Goal: Task Accomplishment & Management: Use online tool/utility

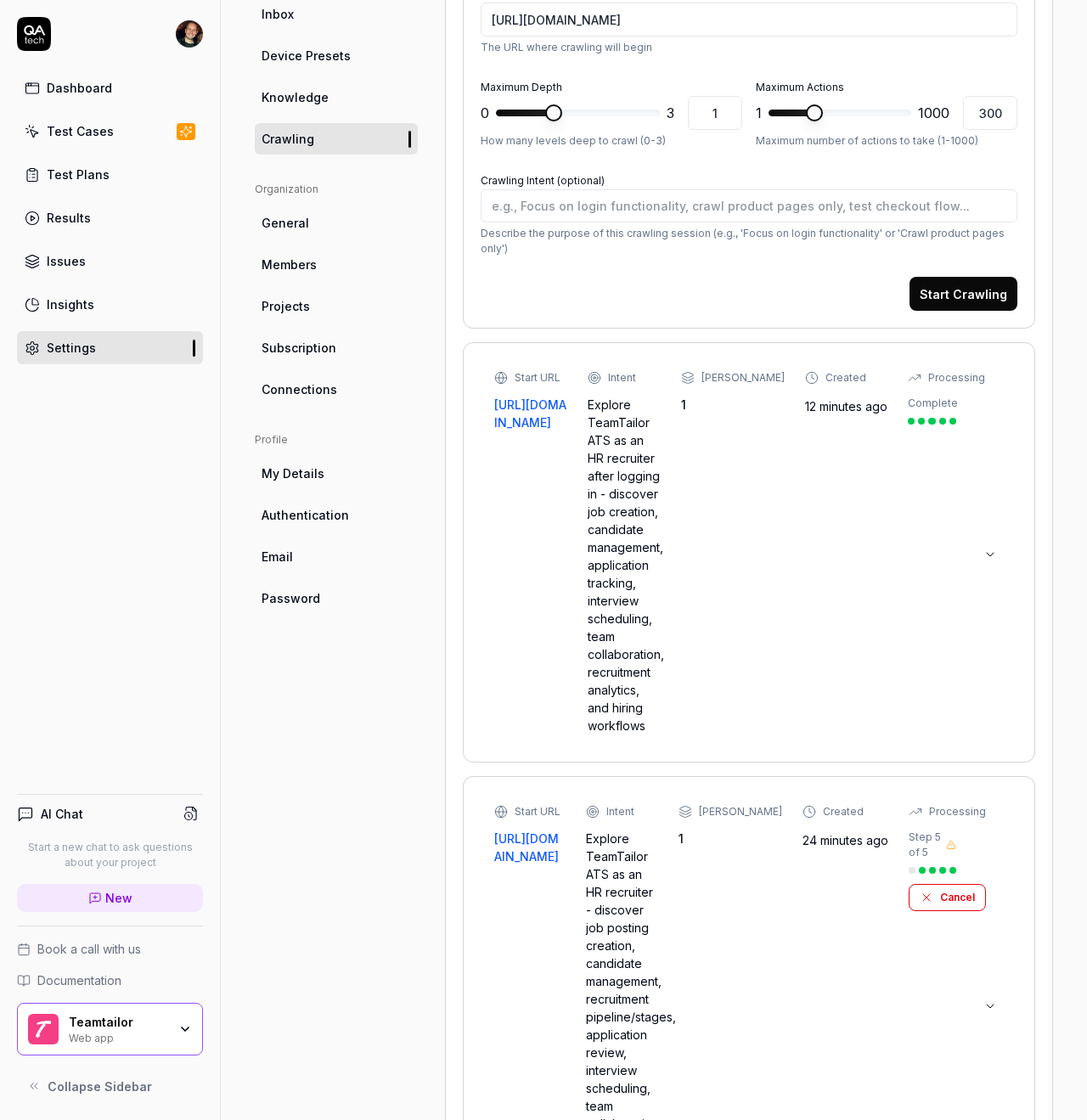
scroll to position [280, 0]
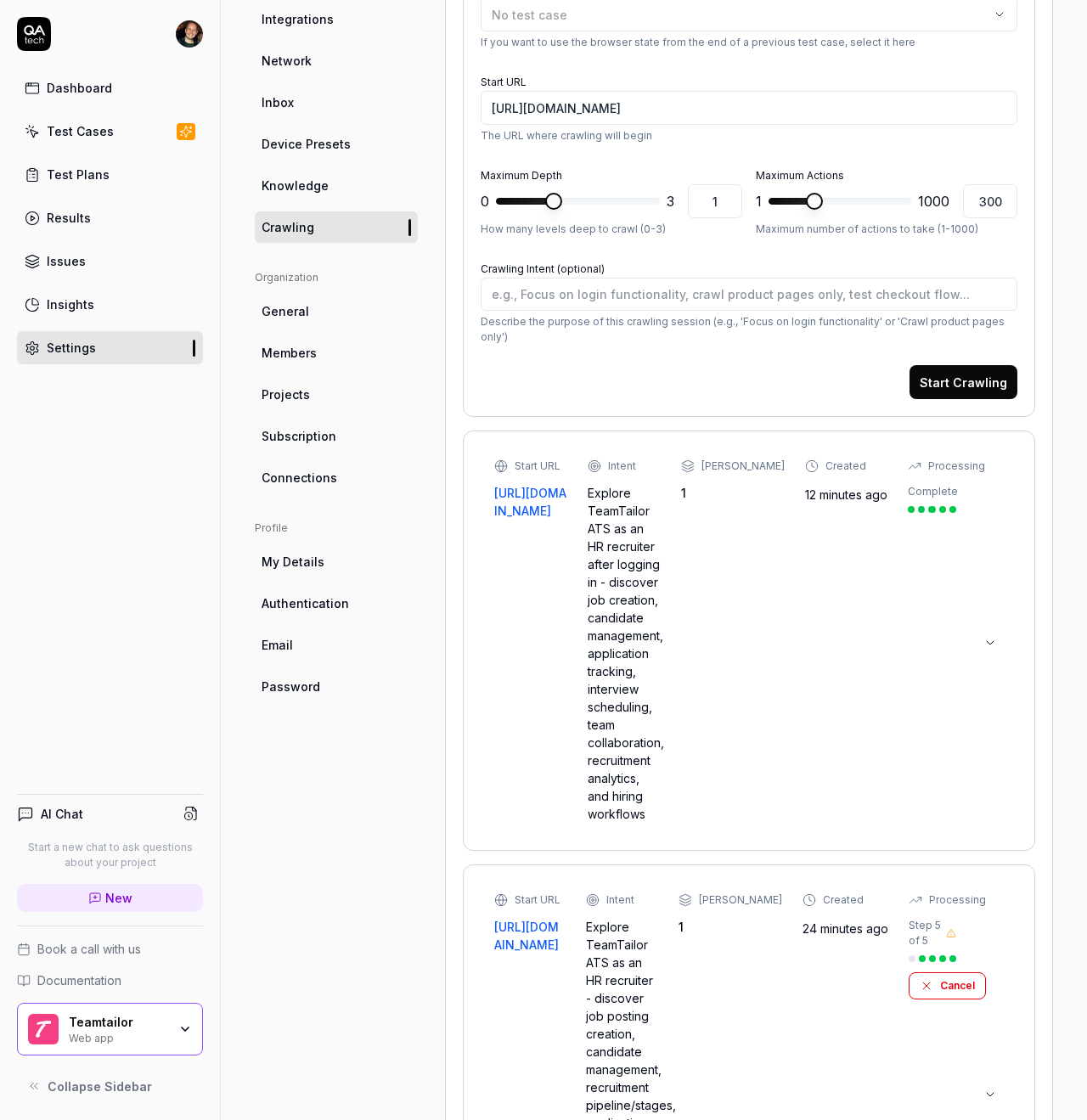
click at [336, 225] on link "Crawling" at bounding box center [337, 227] width 163 height 31
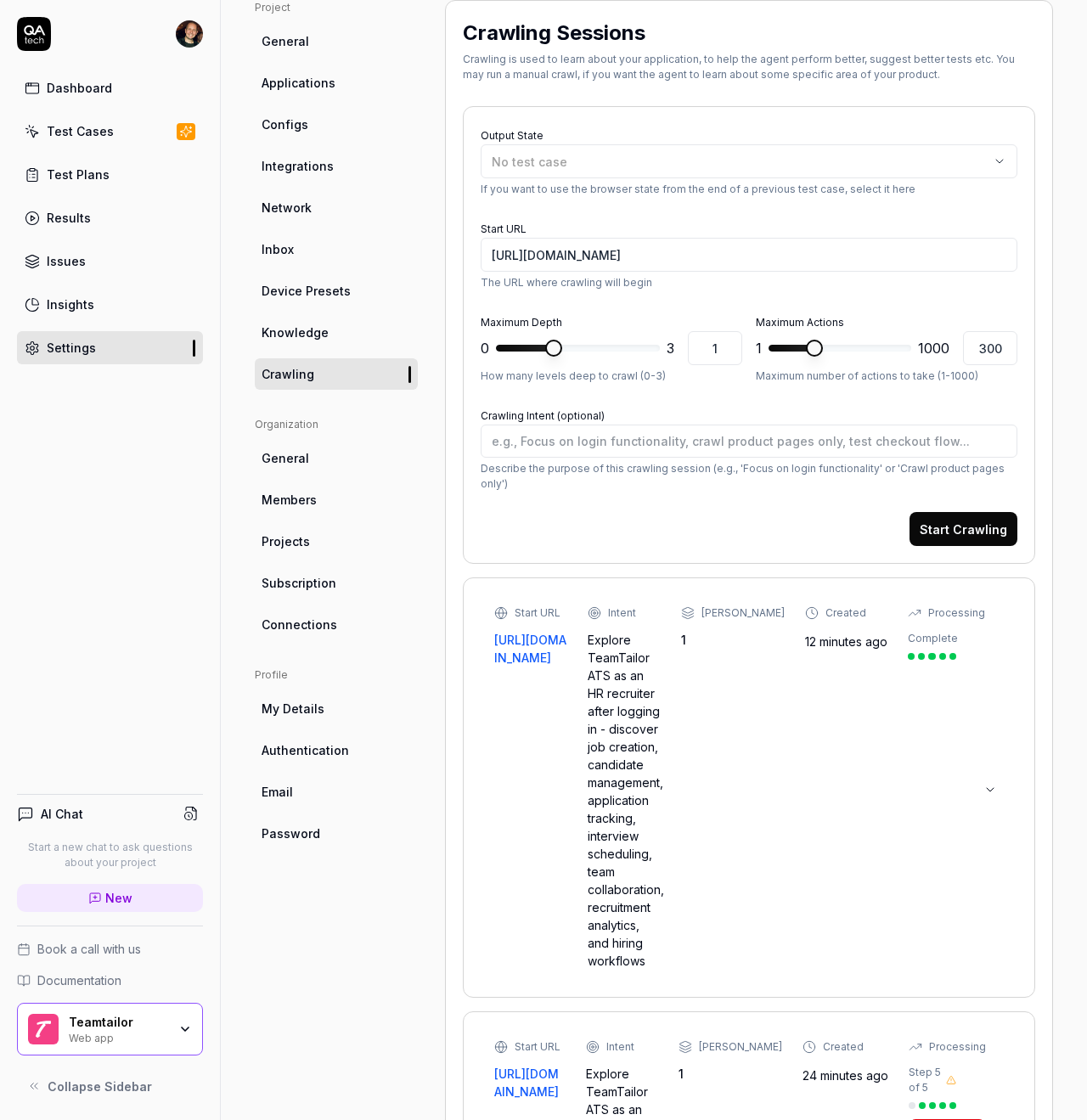
click at [654, 119] on div "Output State No test case If you want to use the browser state from the end of …" at bounding box center [748, 335] width 572 height 457
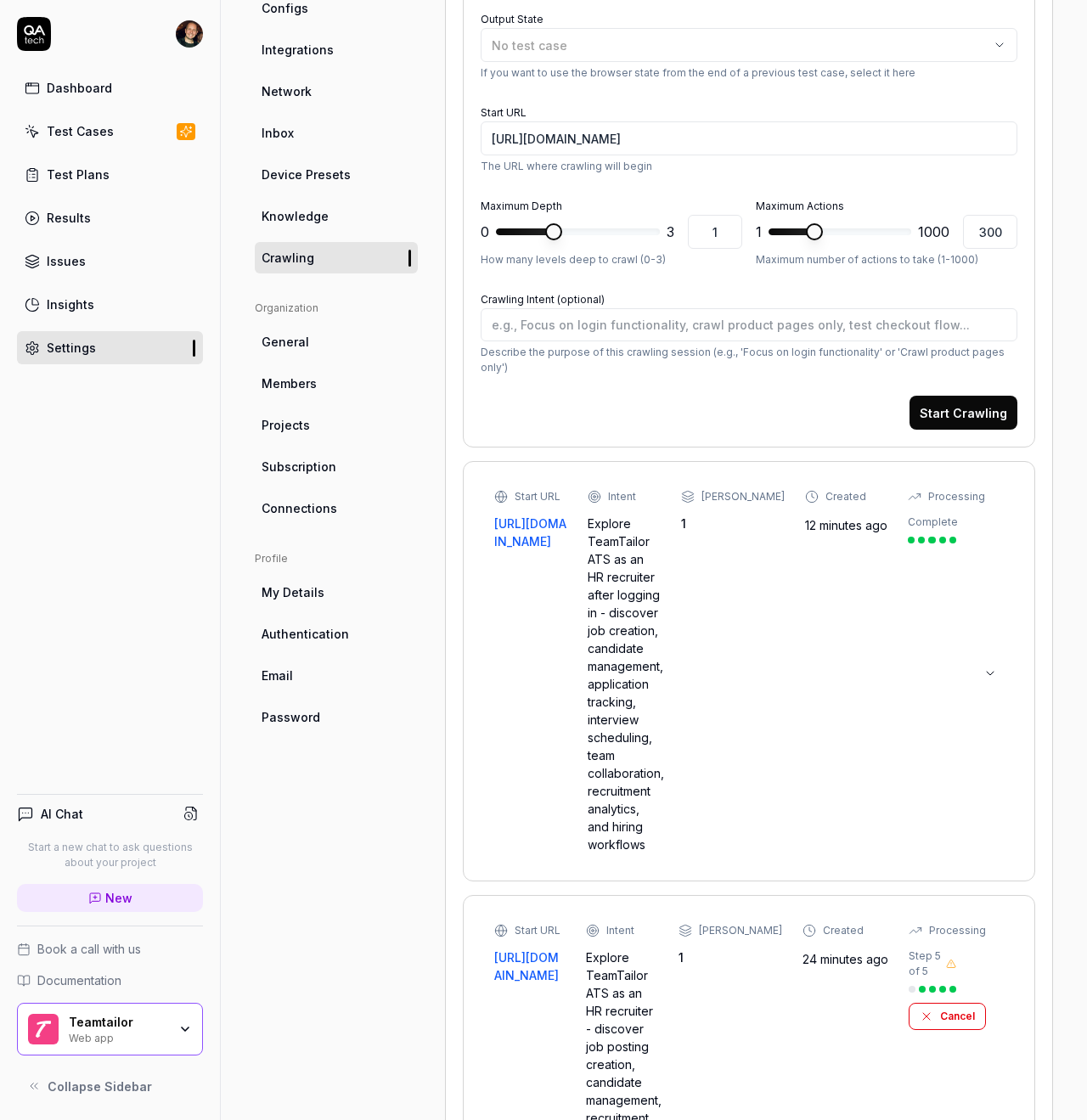
scroll to position [272, 0]
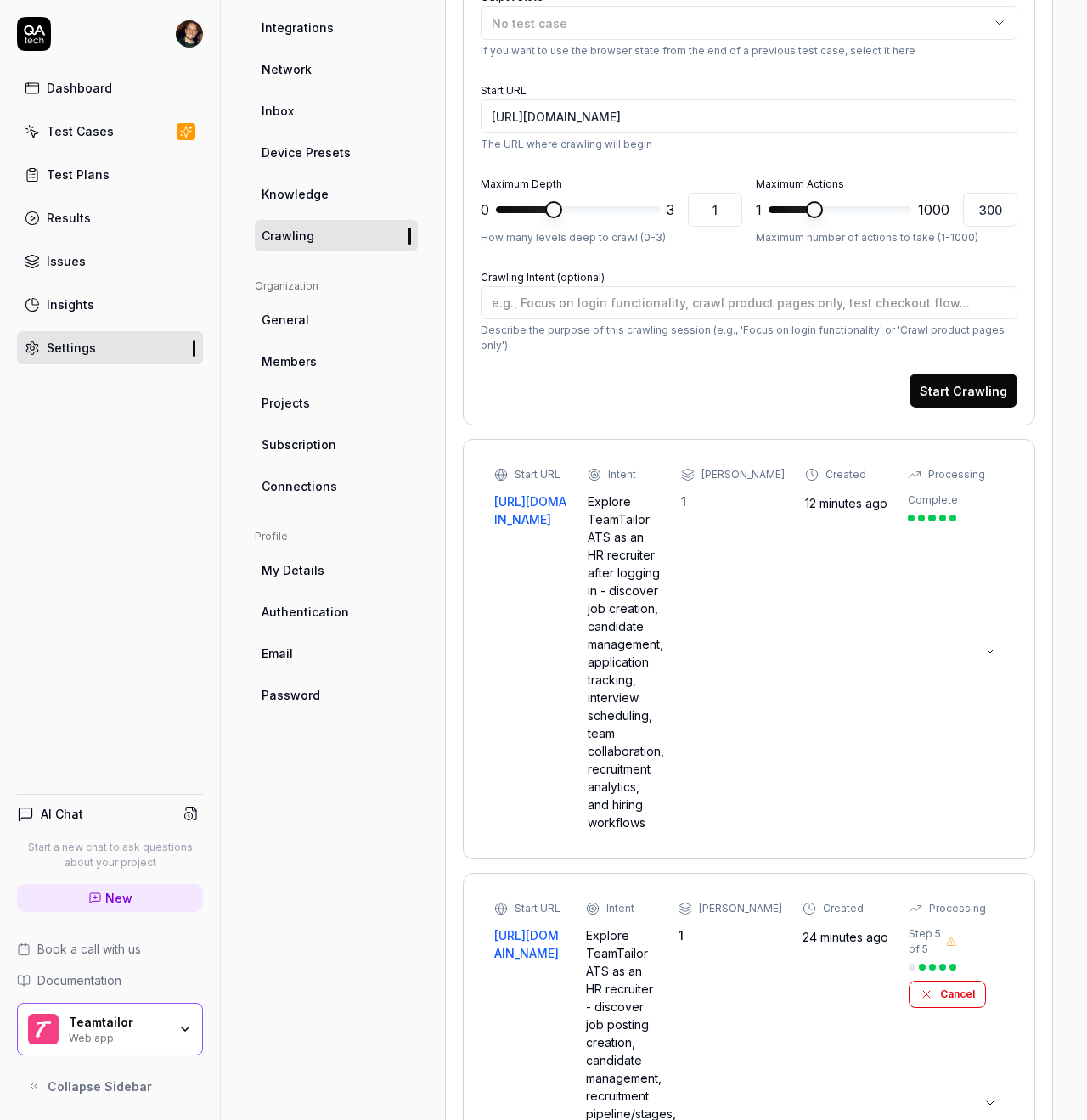
click at [963, 632] on div "Start URL [URL][DOMAIN_NAME] Intent Explore TeamTailor ATS as an HR recruiter a…" at bounding box center [748, 648] width 509 height 365
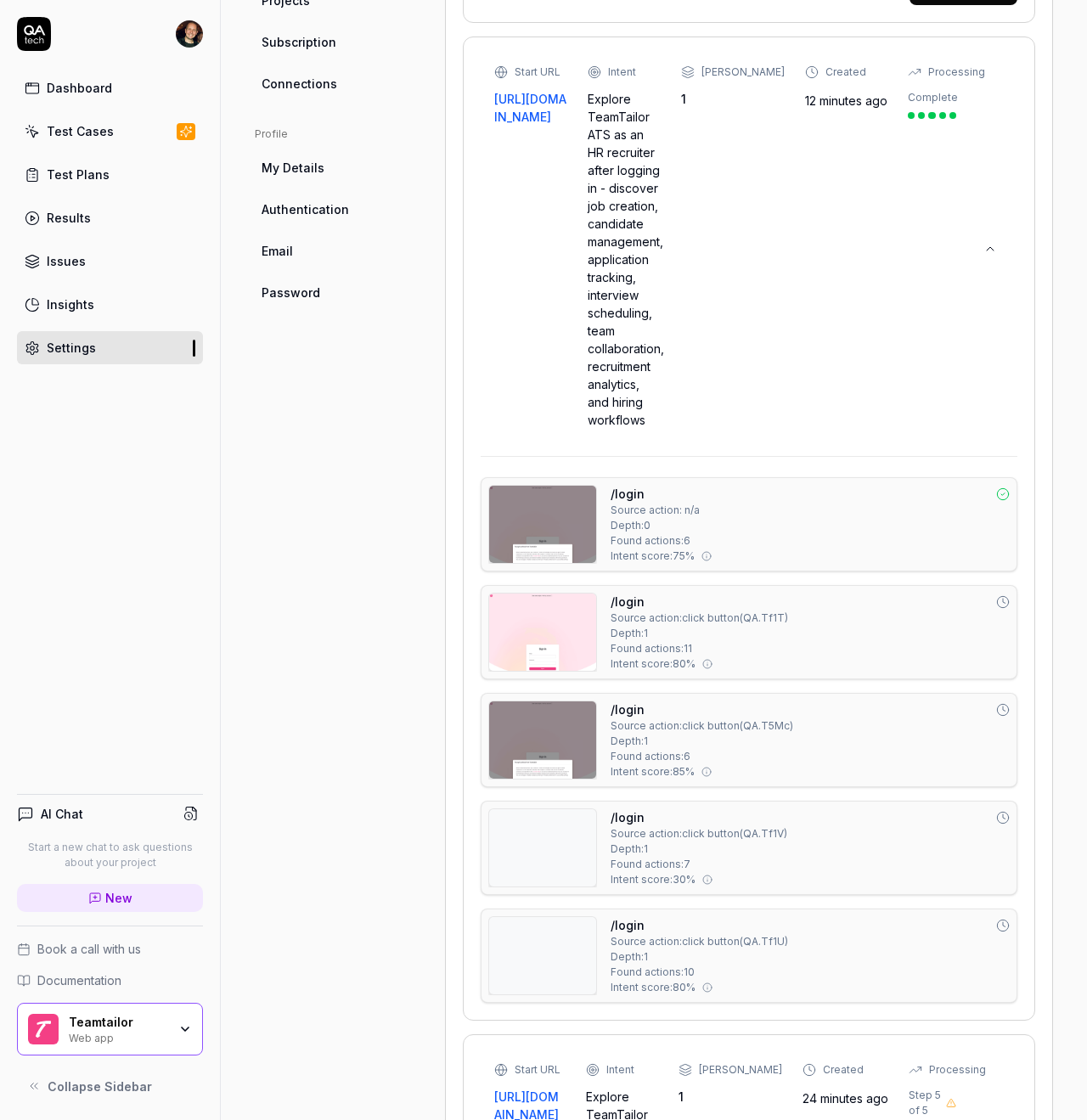
scroll to position [648, 0]
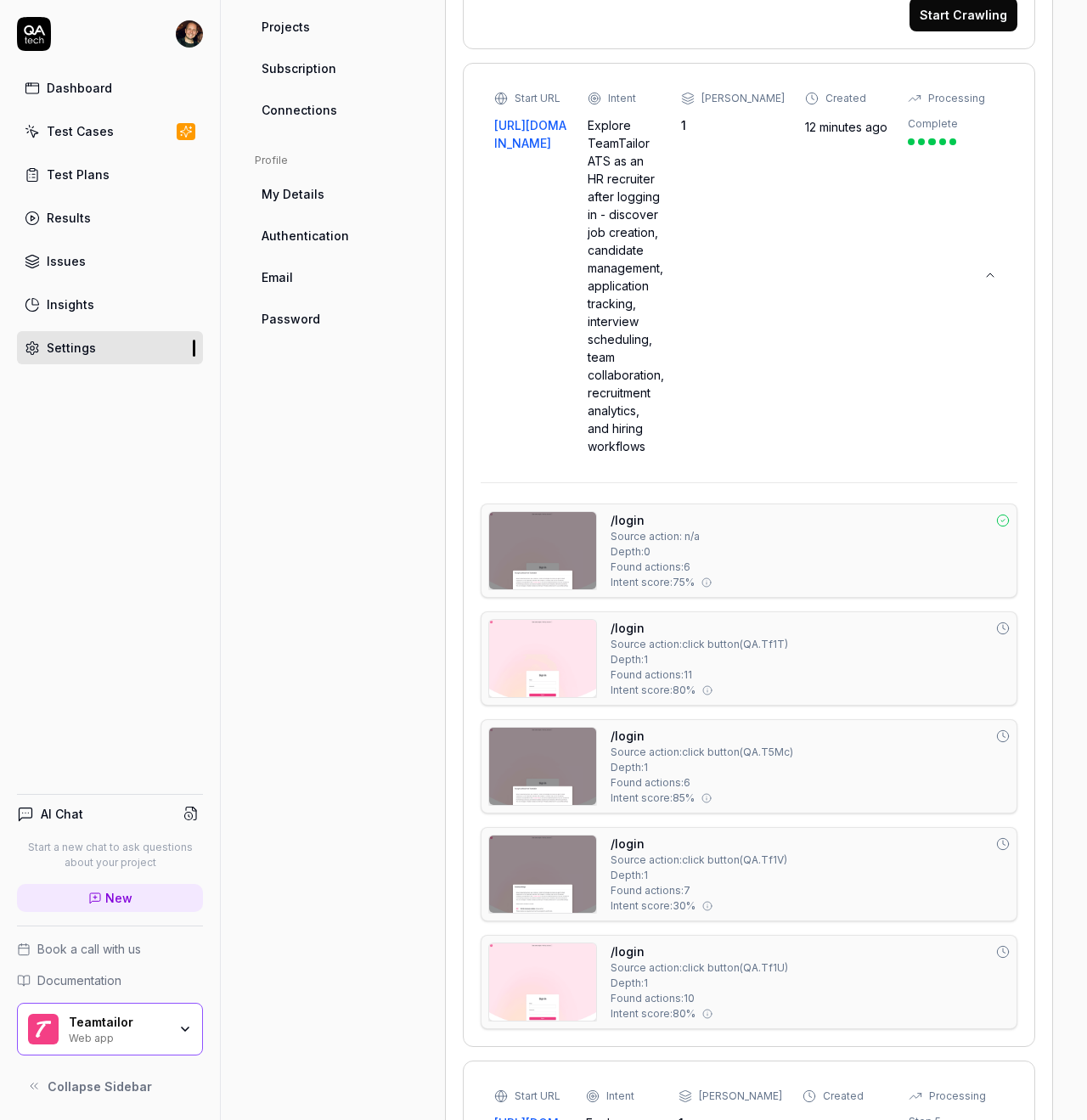
click at [971, 320] on div "Start URL [URL][DOMAIN_NAME] Intent Explore TeamTailor ATS as an HR recruiter a…" at bounding box center [748, 273] width 509 height 365
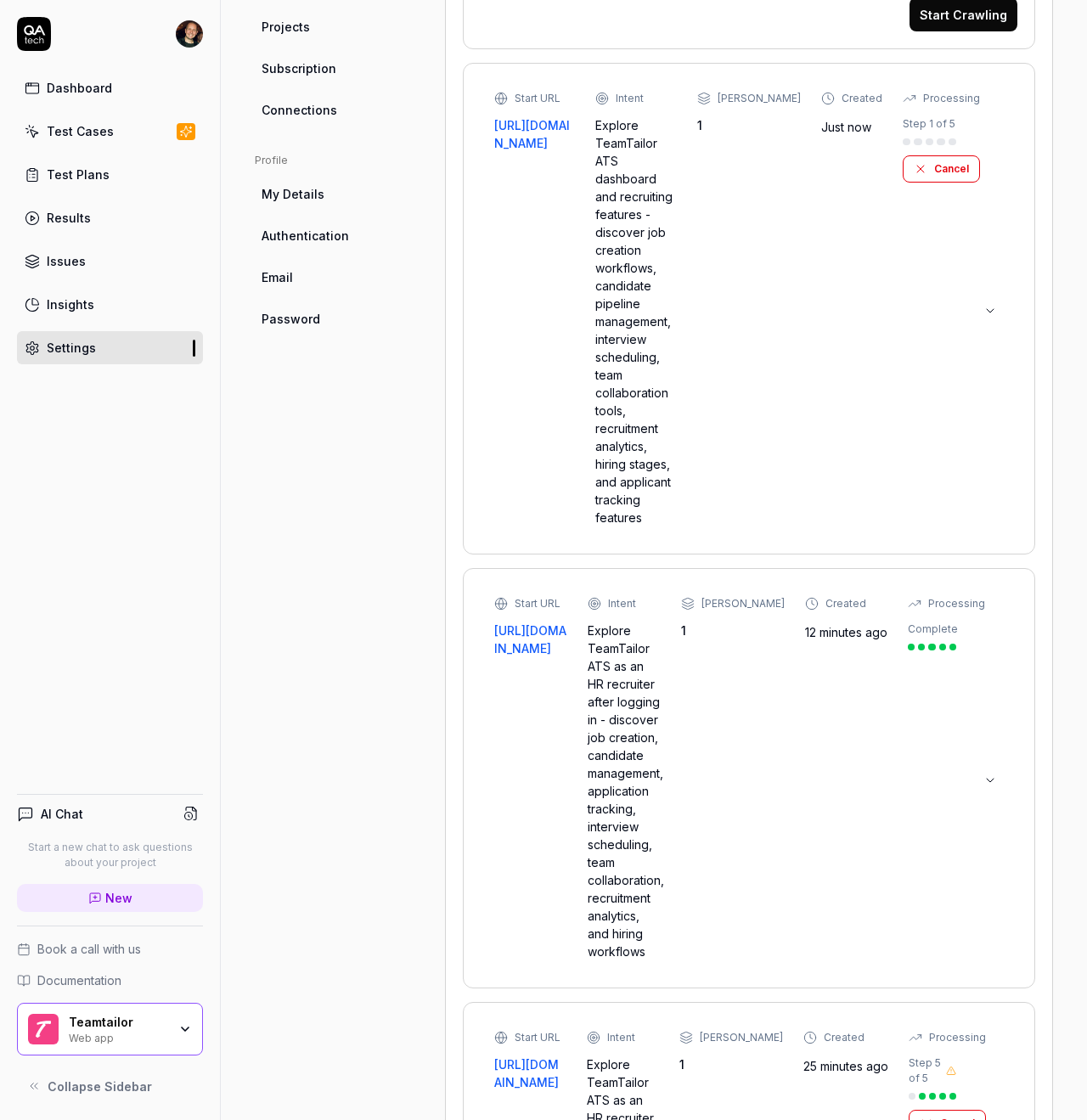
click at [983, 714] on div "Start URL [URL][DOMAIN_NAME] Intent Explore TeamTailor ATS as an HR recruiter a…" at bounding box center [748, 778] width 509 height 365
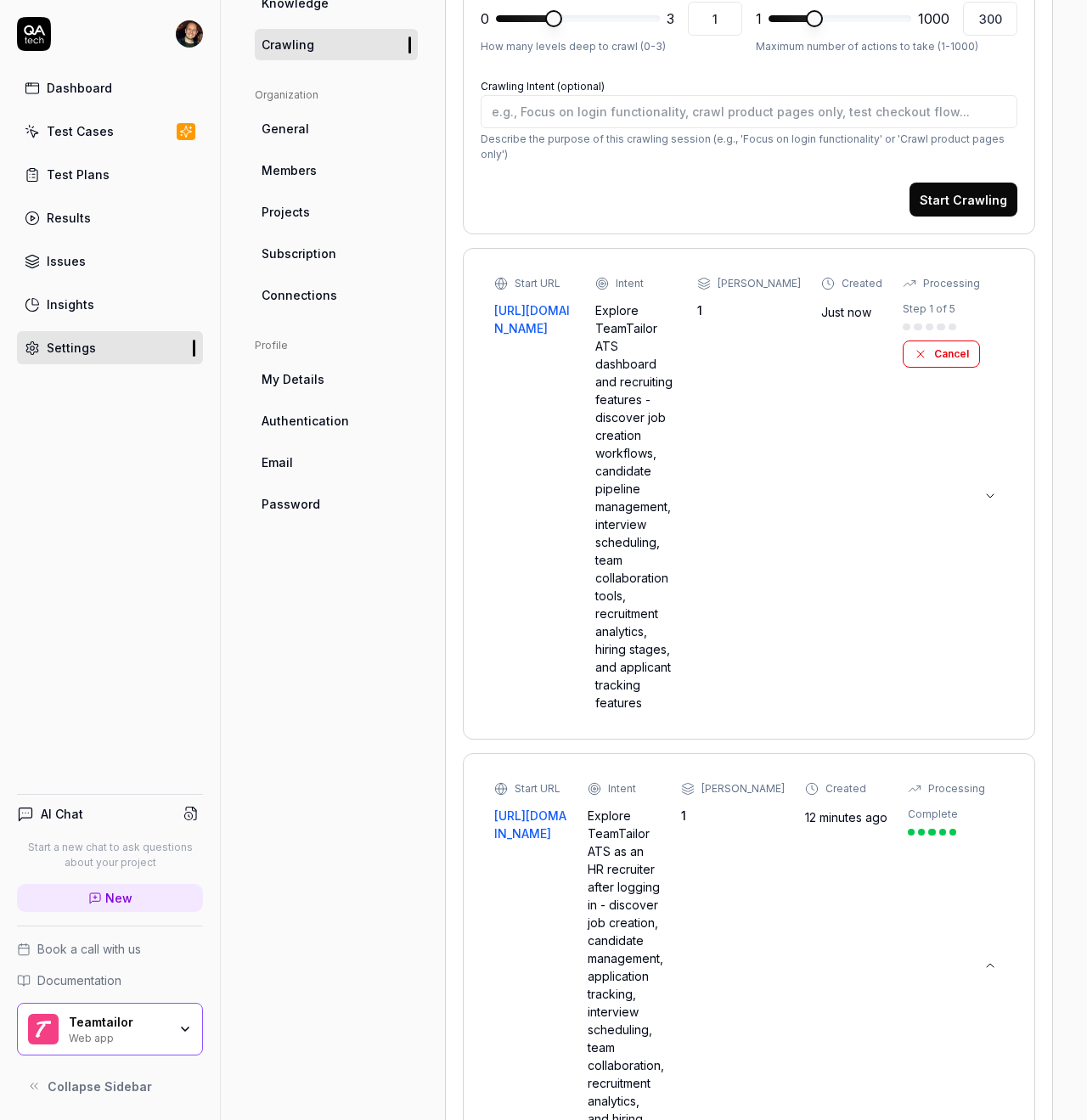
scroll to position [452, 0]
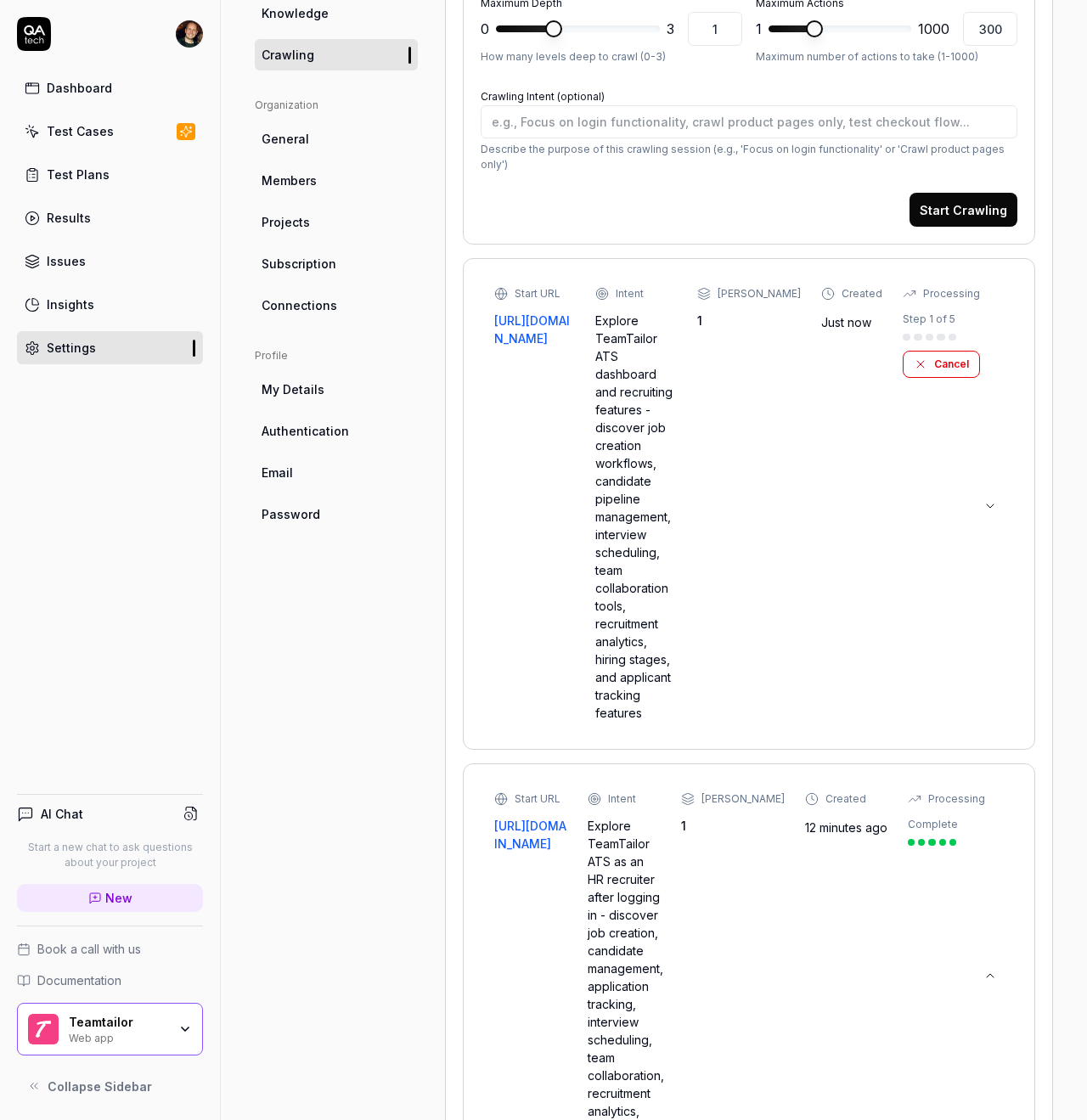
click at [987, 529] on div "Start URL [URL][DOMAIN_NAME] Intent Explore TeamTailor ATS dashboard and recrui…" at bounding box center [748, 504] width 509 height 435
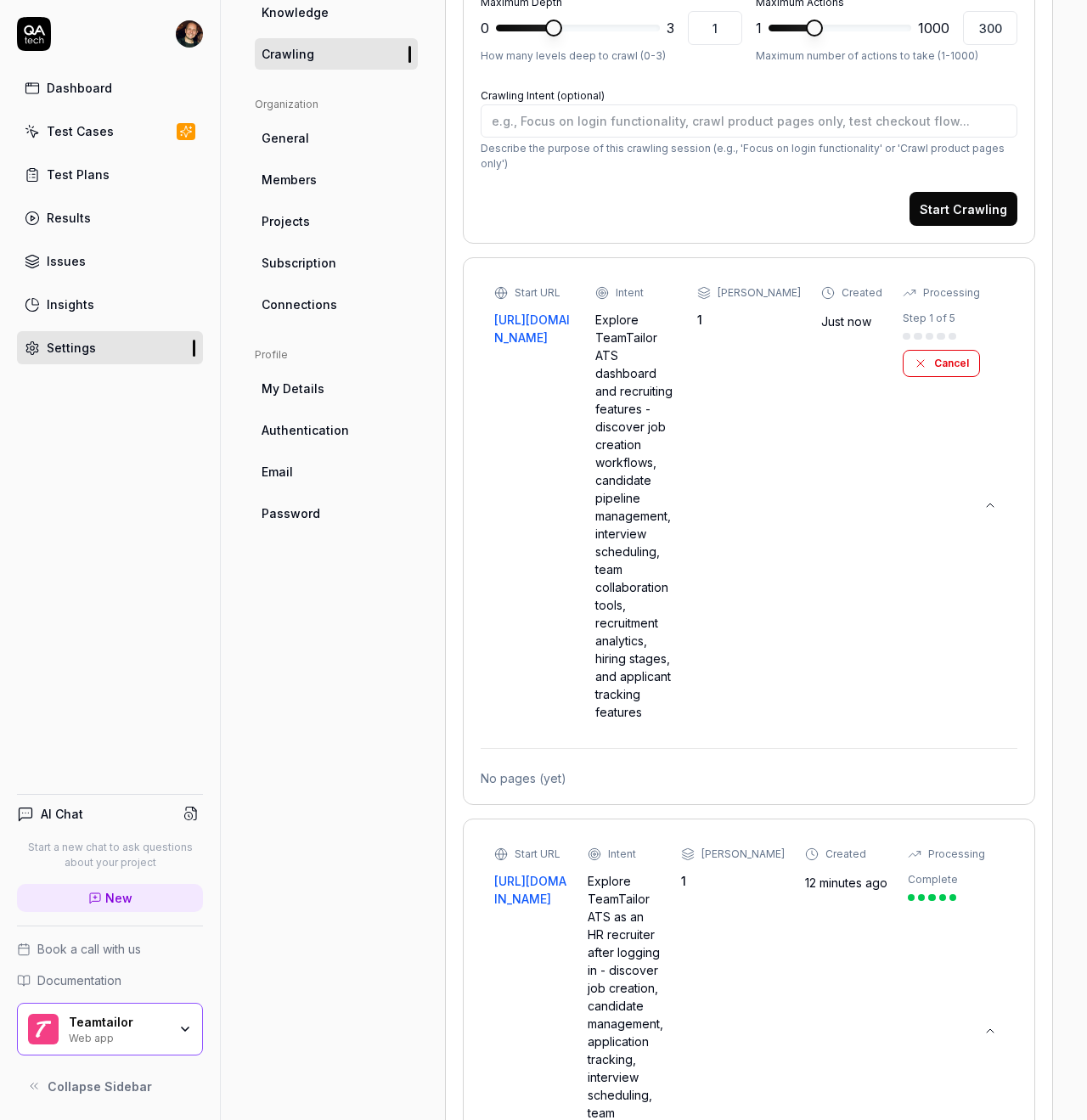
click at [979, 501] on button at bounding box center [990, 505] width 27 height 27
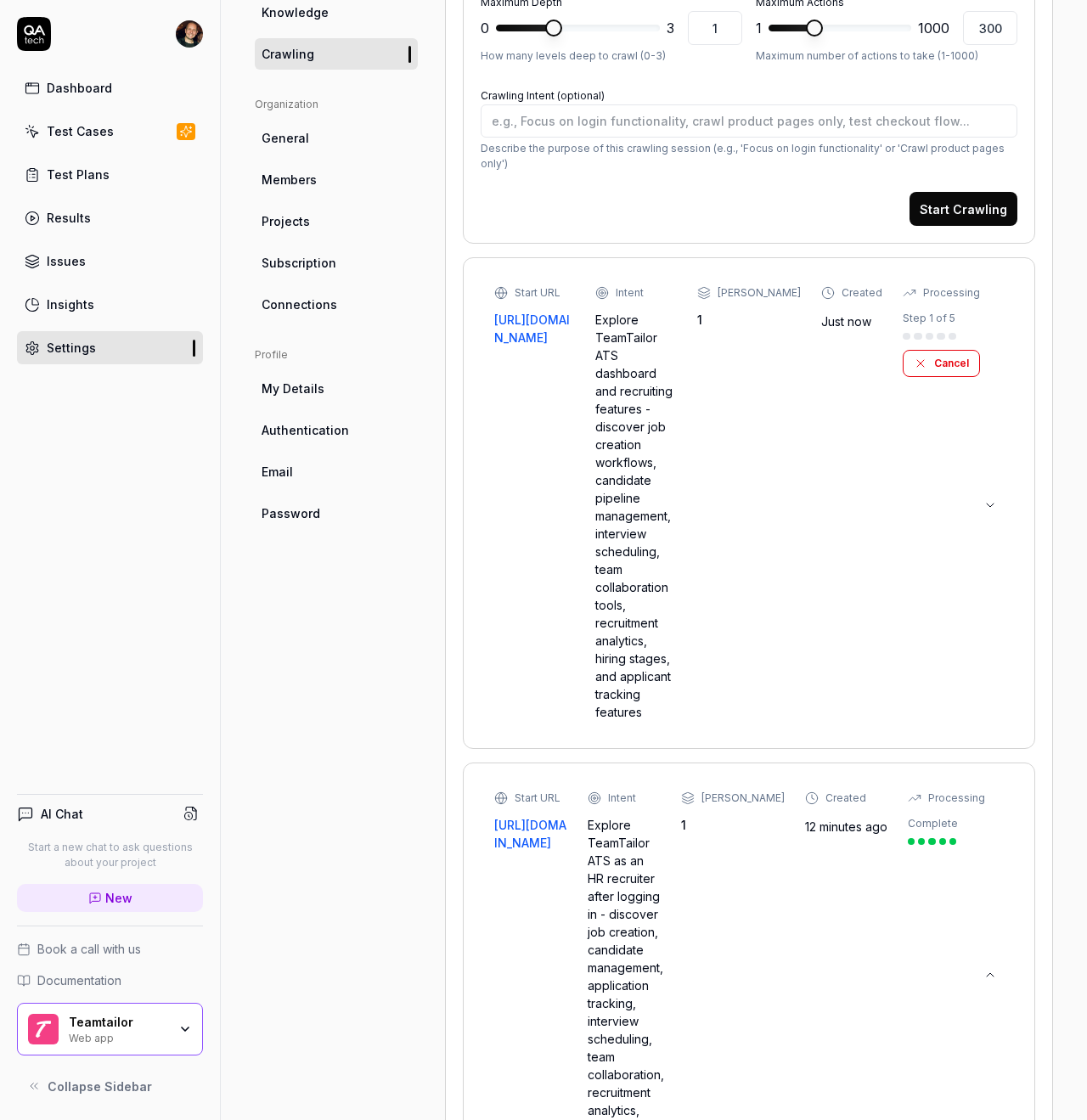
scroll to position [603, 0]
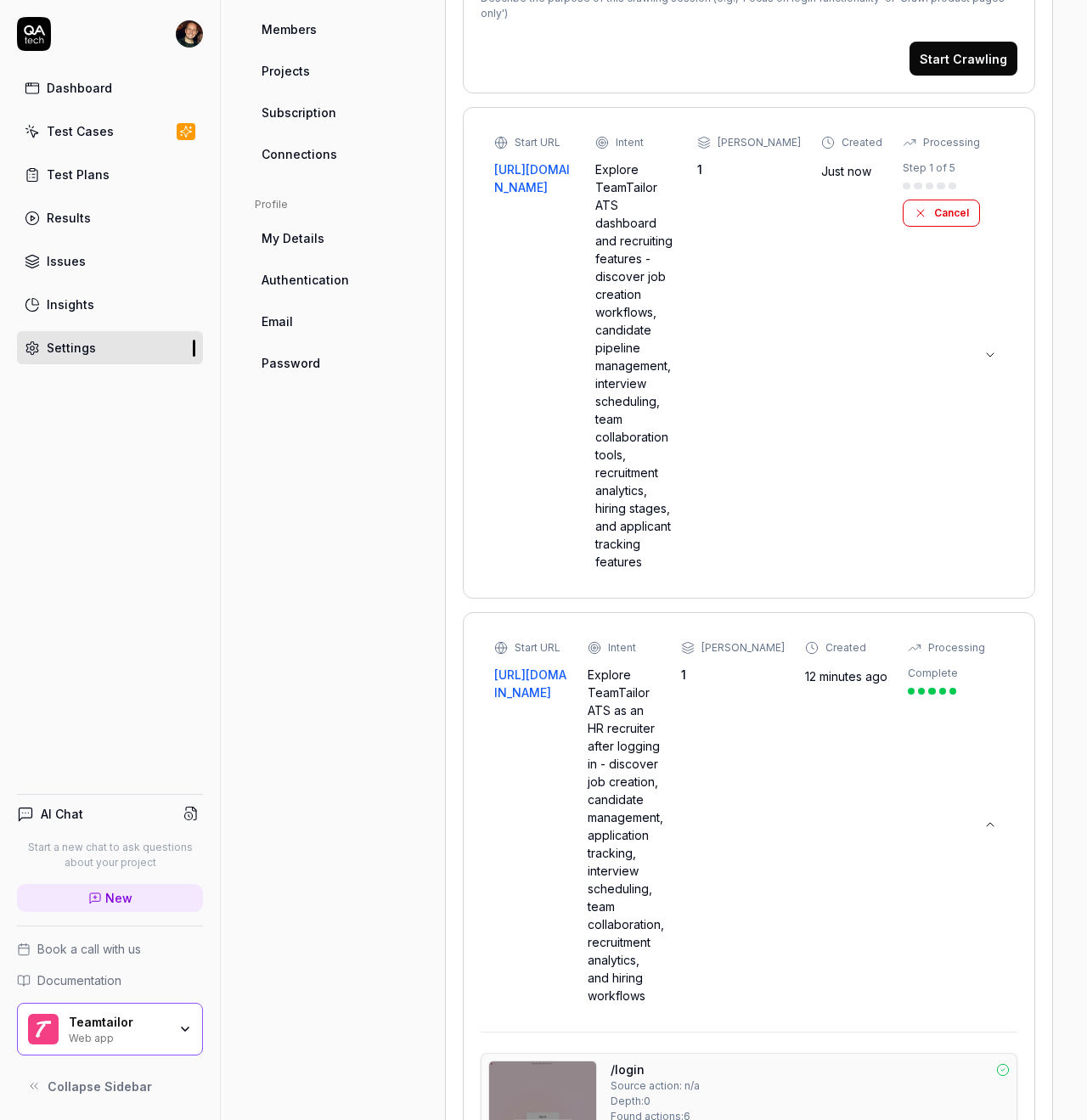
click at [974, 810] on div "Start URL [URL][DOMAIN_NAME] Intent Explore TeamTailor ATS as an HR recruiter a…" at bounding box center [748, 822] width 509 height 365
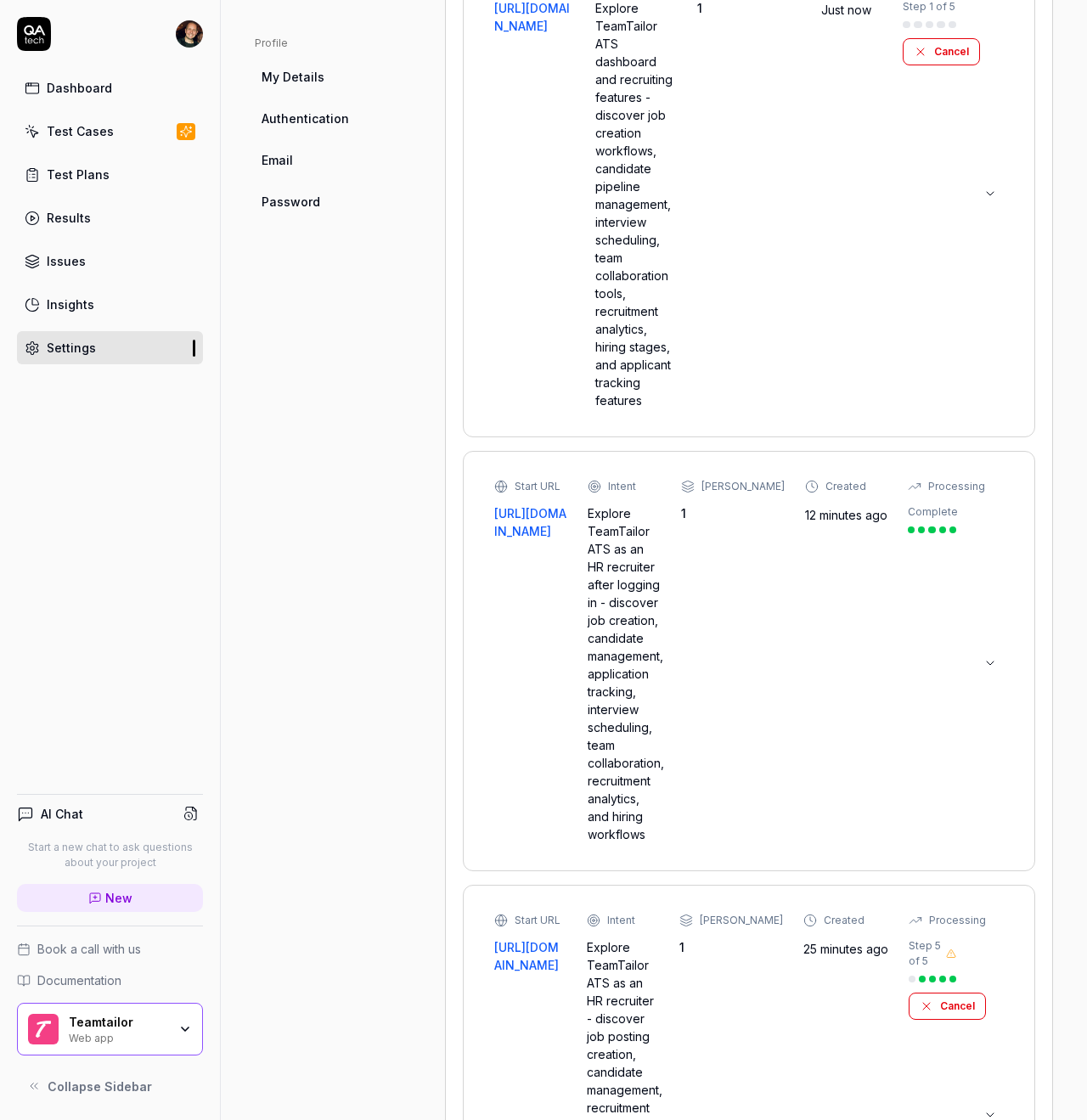
scroll to position [864, 0]
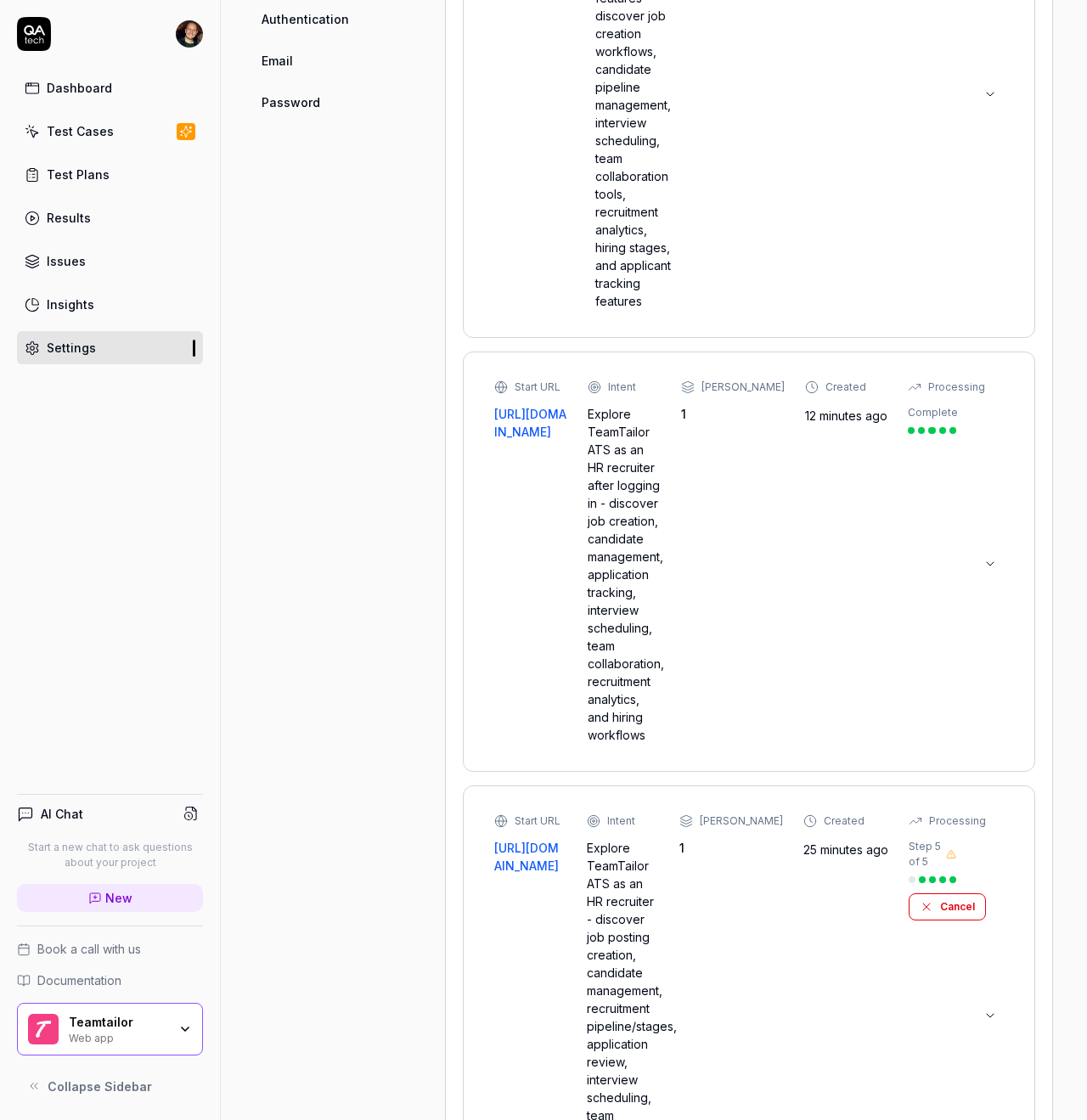
click at [966, 548] on div "Start URL [URL][DOMAIN_NAME] Intent Explore TeamTailor ATS as an HR recruiter a…" at bounding box center [748, 561] width 509 height 365
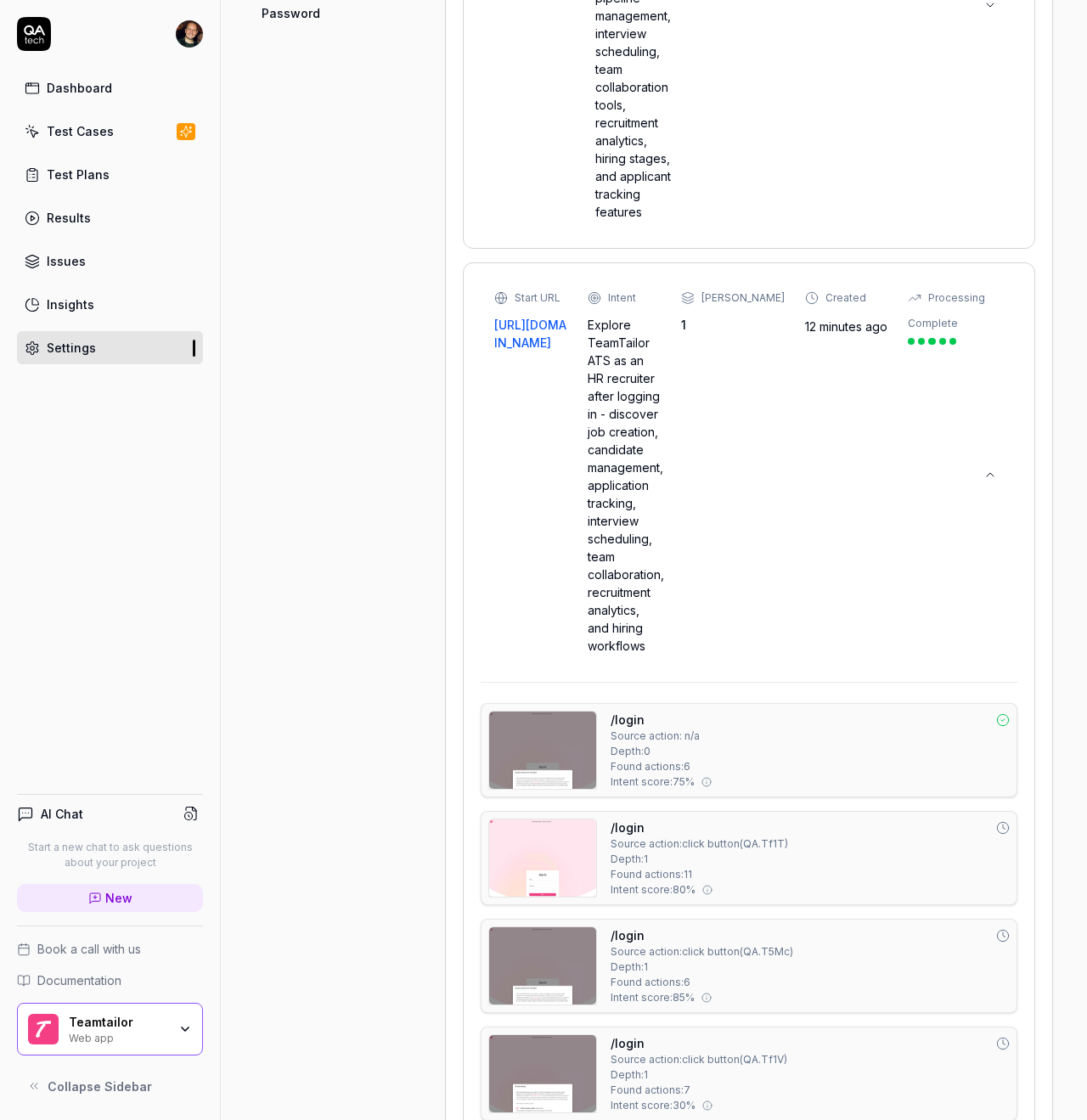
scroll to position [893, 0]
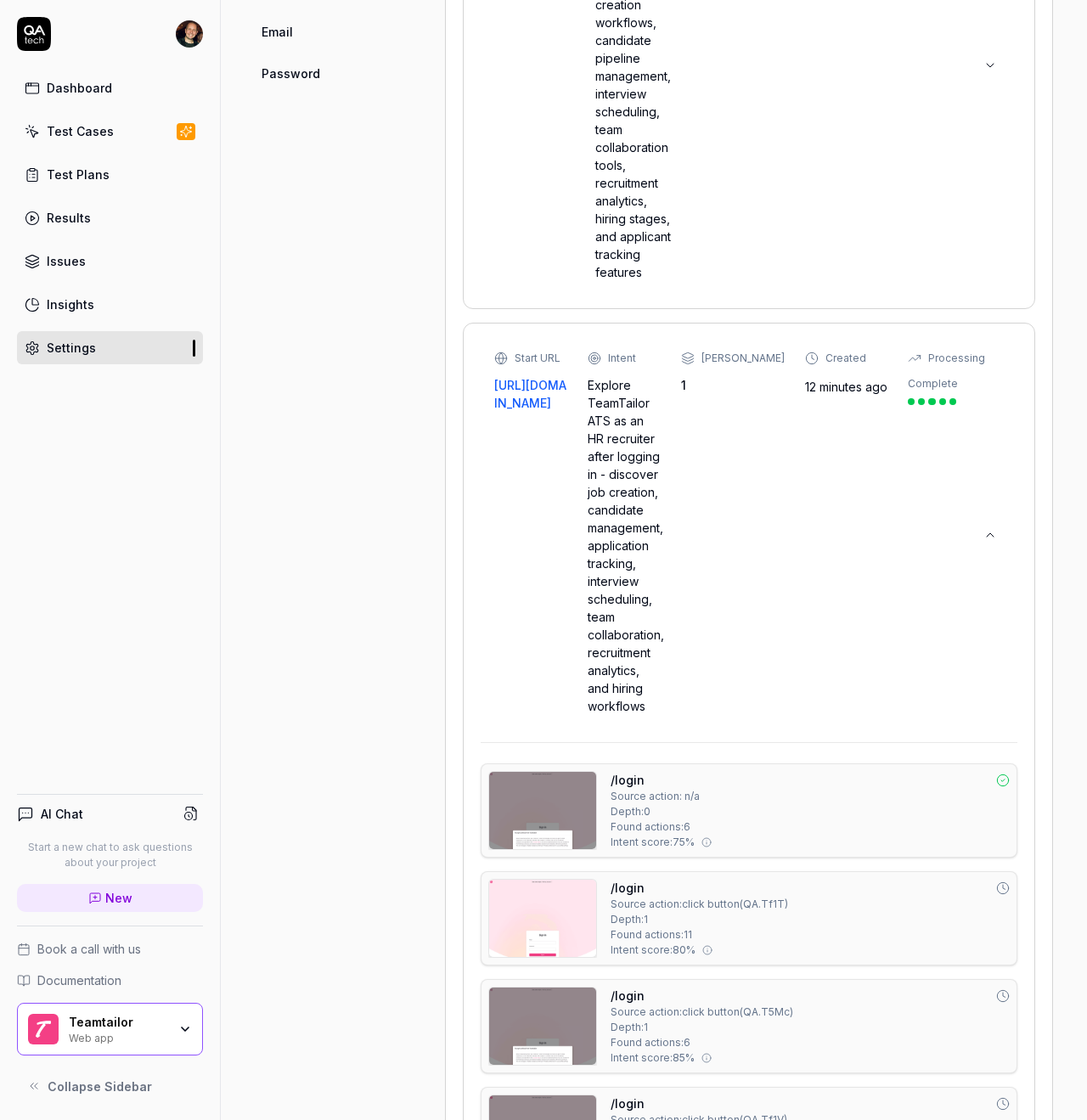
click at [982, 531] on div "Start URL [URL][DOMAIN_NAME] Intent Explore TeamTailor ATS as an HR recruiter a…" at bounding box center [748, 533] width 509 height 365
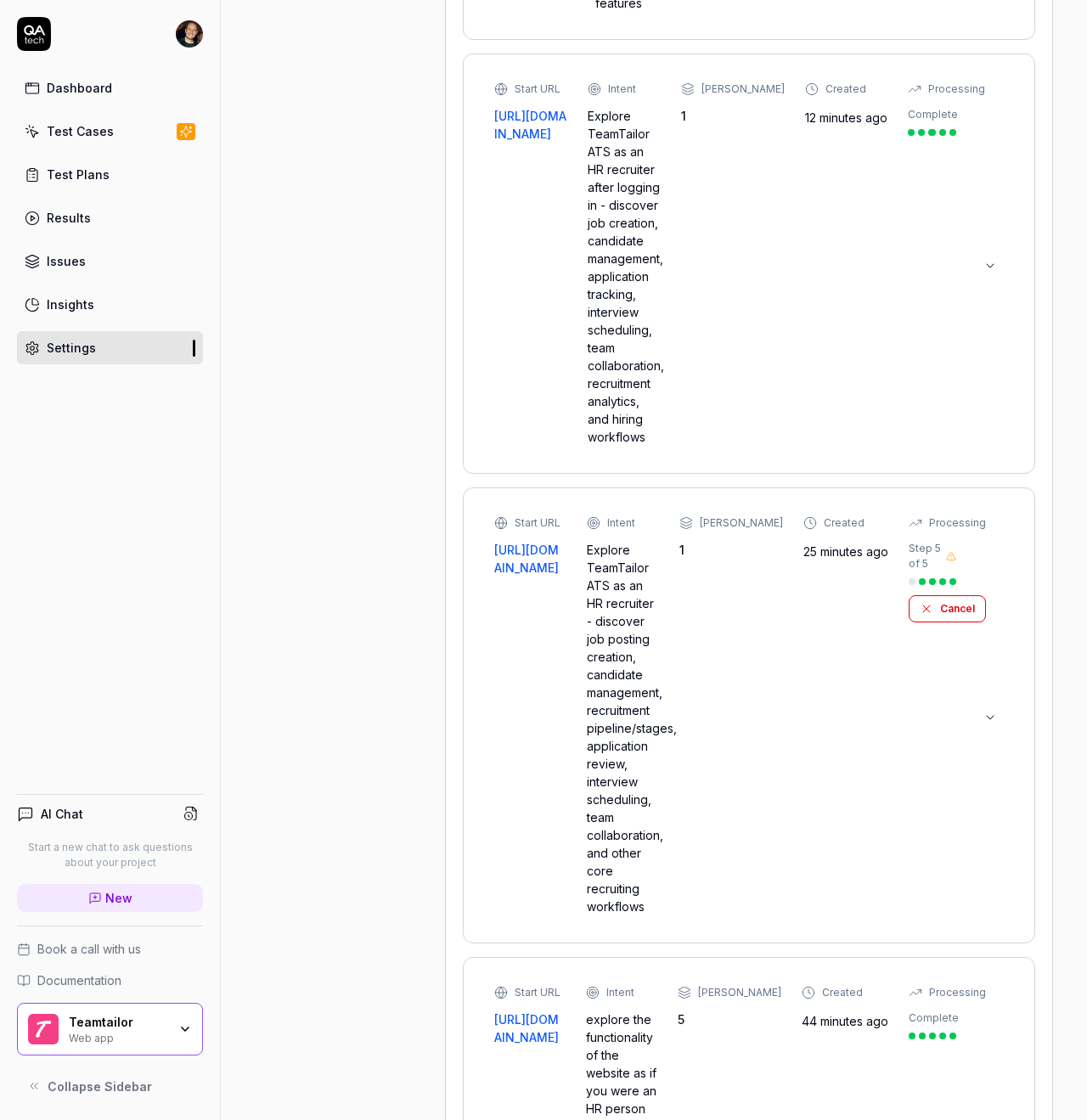
scroll to position [1242, 0]
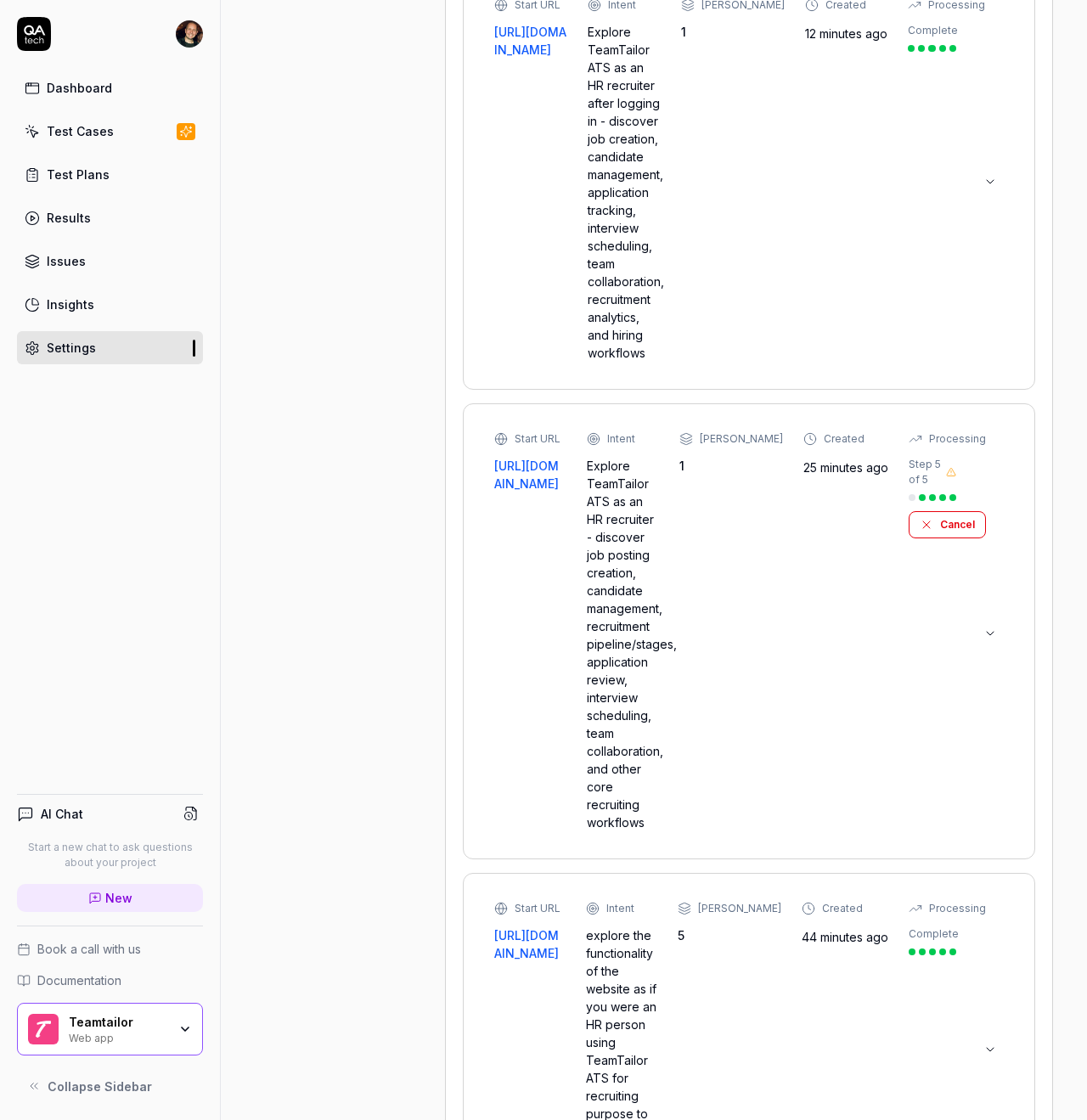
click at [977, 616] on div at bounding box center [990, 631] width 27 height 31
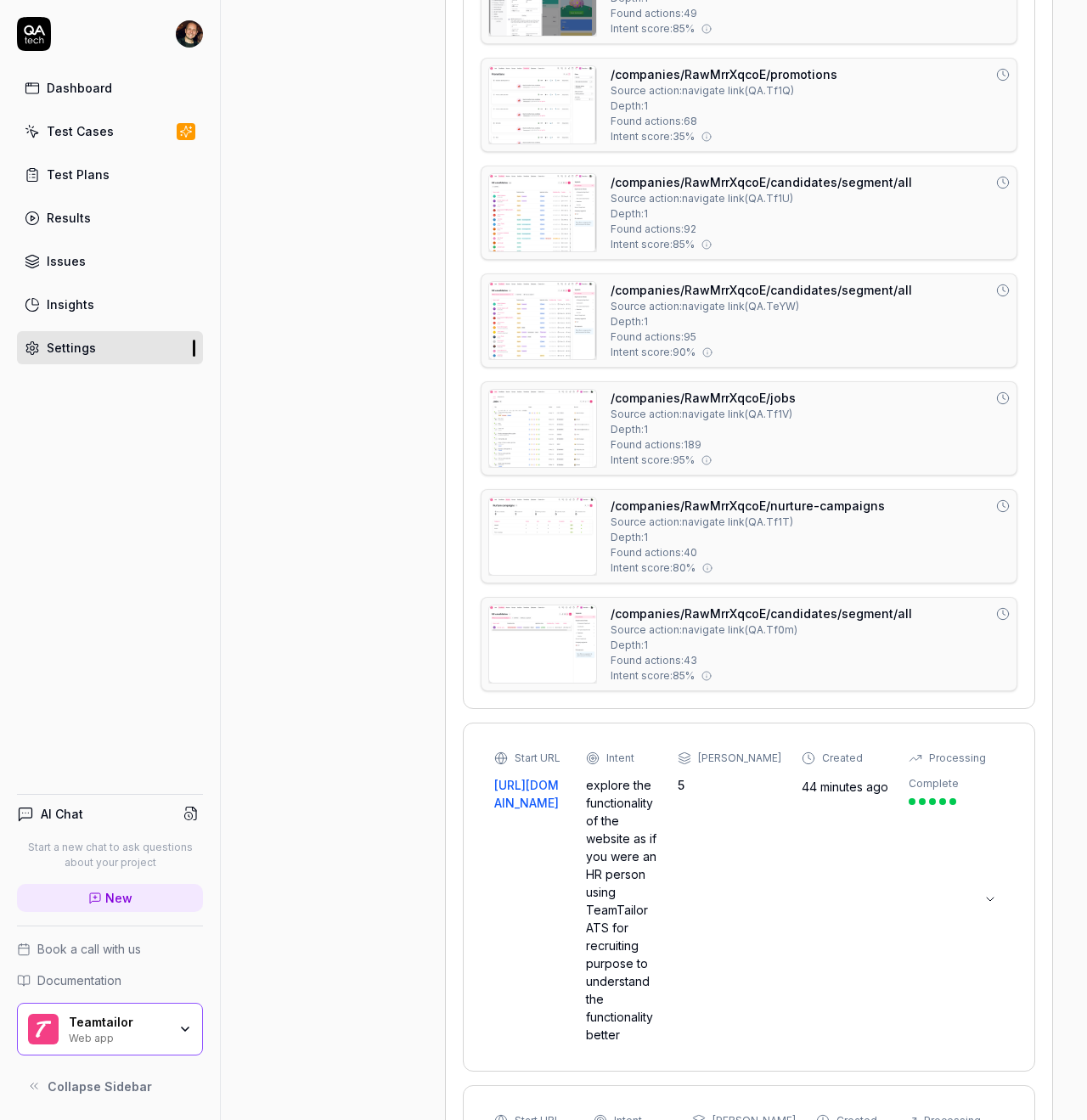
scroll to position [0, 0]
click at [880, 783] on div "Start URL [URL][DOMAIN_NAME] Intent explore the functionality of the website as…" at bounding box center [724, 897] width 461 height 293
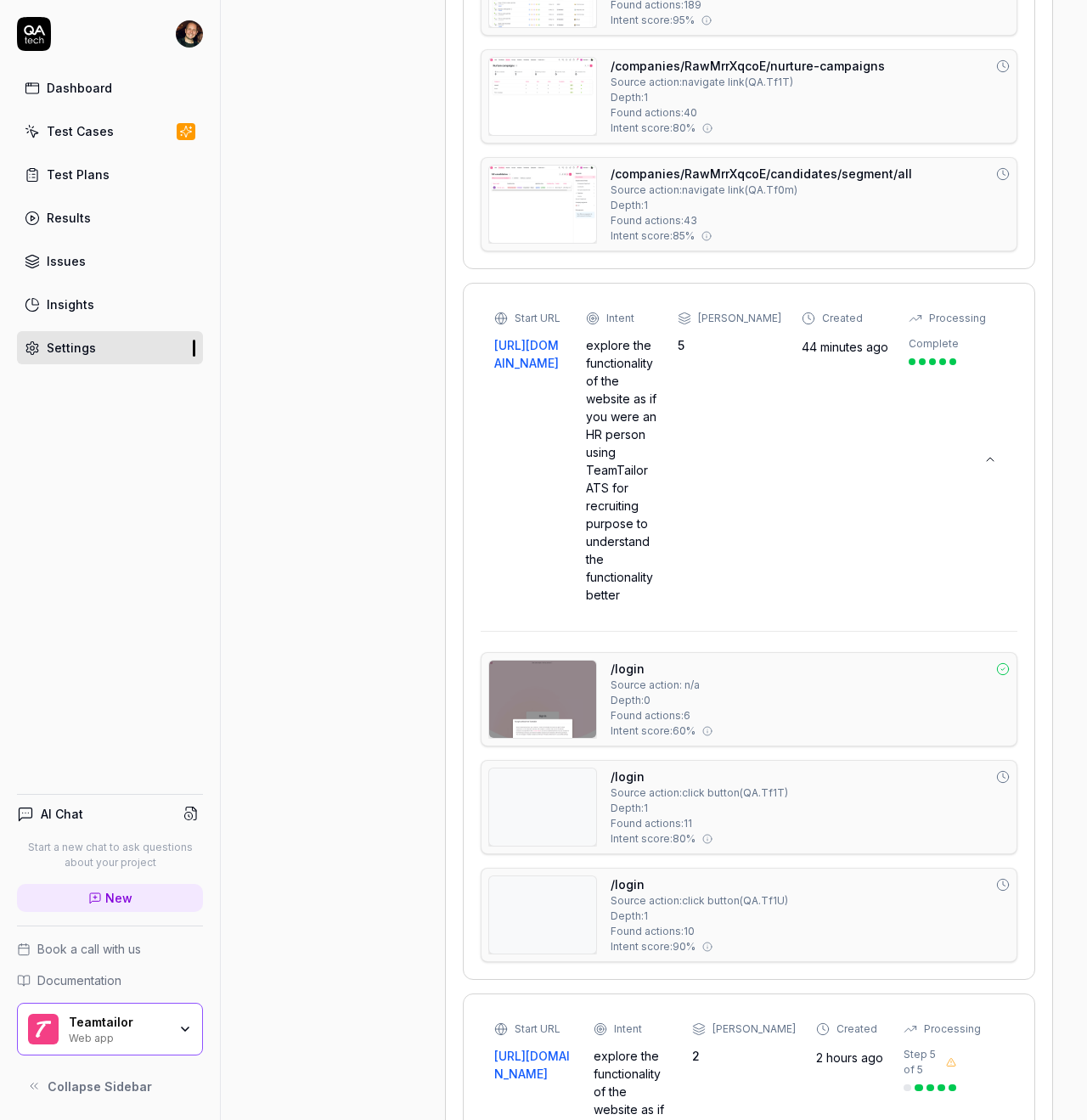
scroll to position [3840, 0]
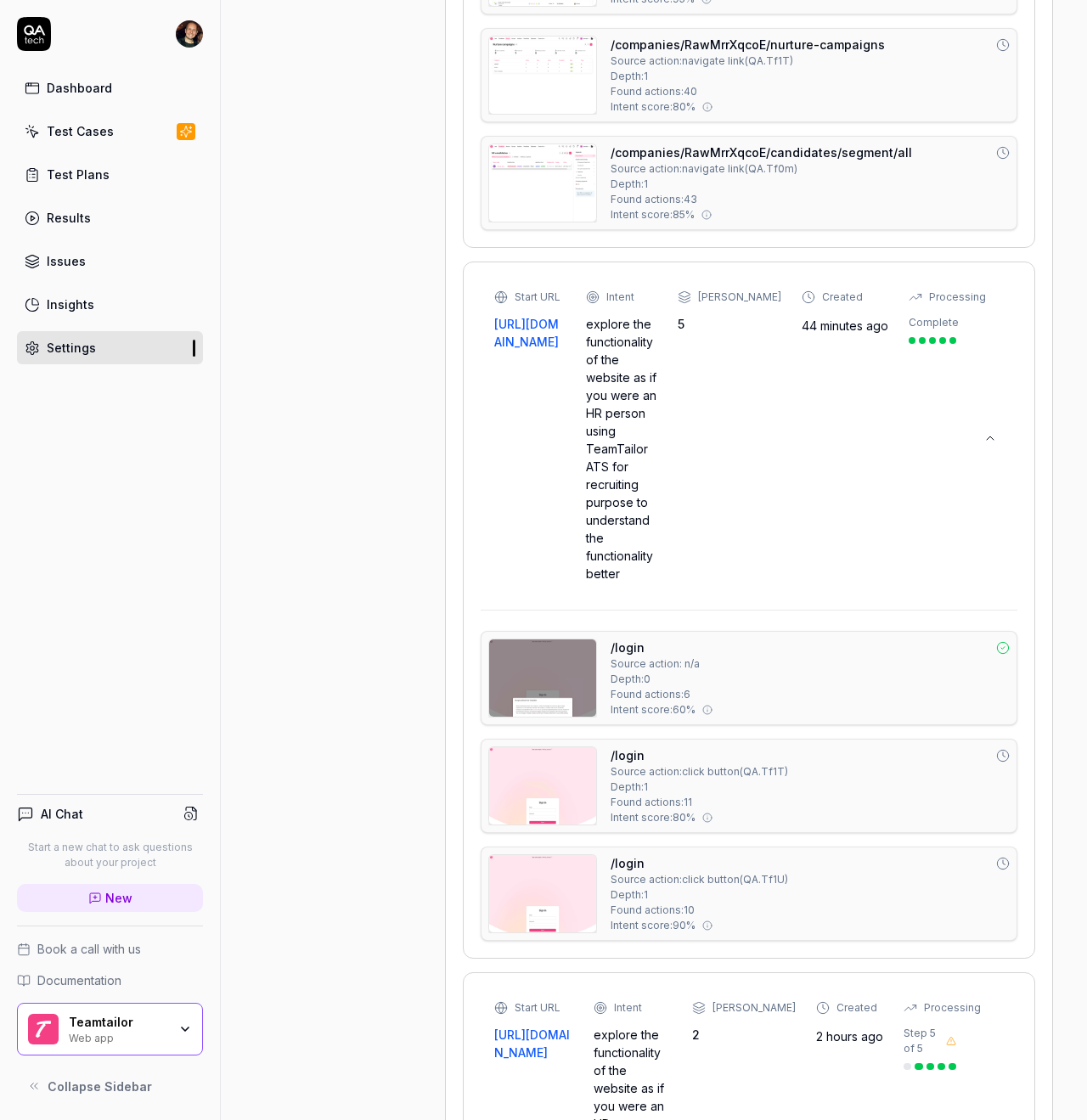
click at [802, 322] on div "Start URL [URL][DOMAIN_NAME] Intent explore the functionality of the website as…" at bounding box center [724, 436] width 461 height 293
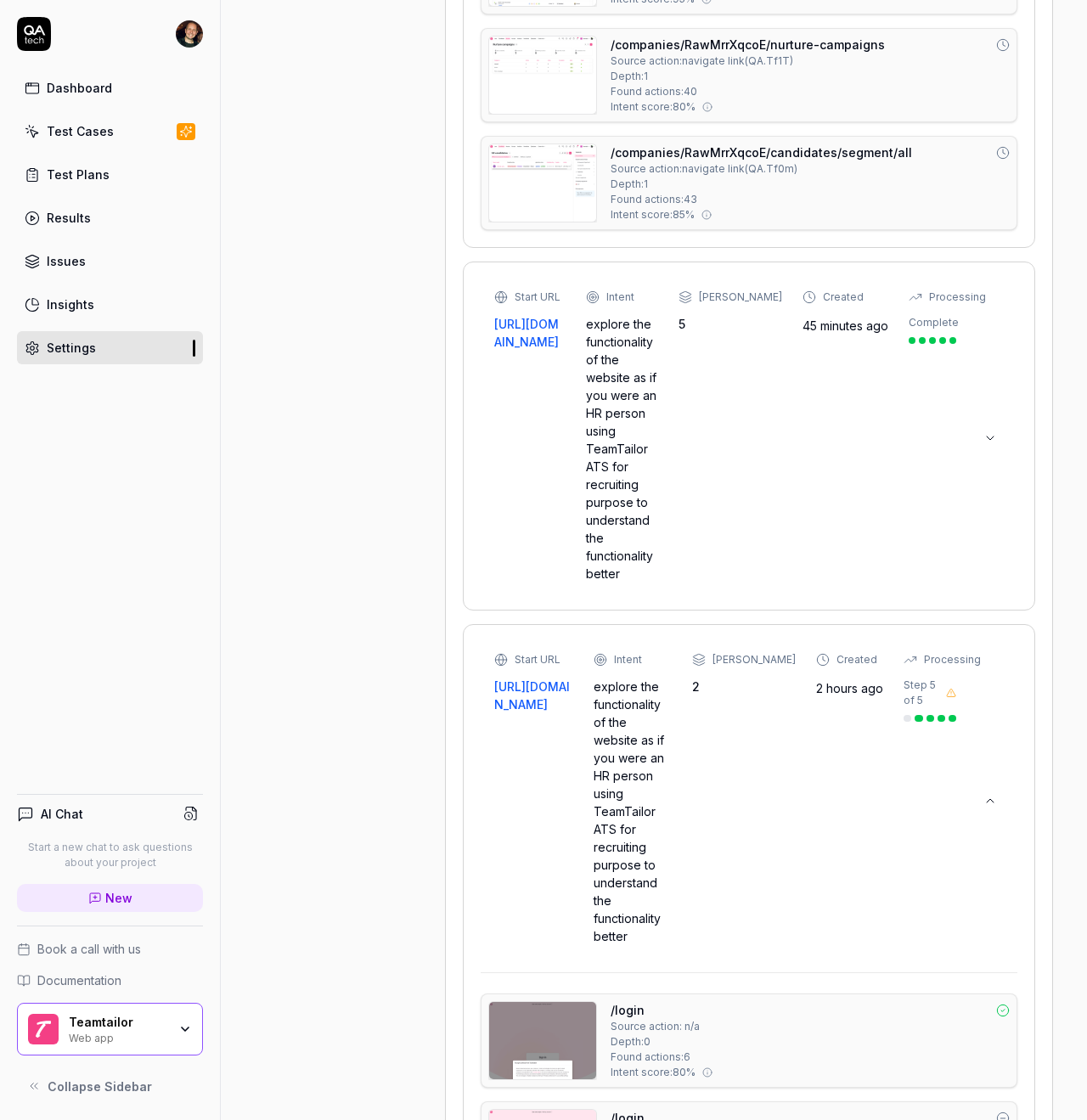
click at [826, 683] on div "Start URL [URL][DOMAIN_NAME] Intent explore the functionality of the website as…" at bounding box center [724, 798] width 461 height 293
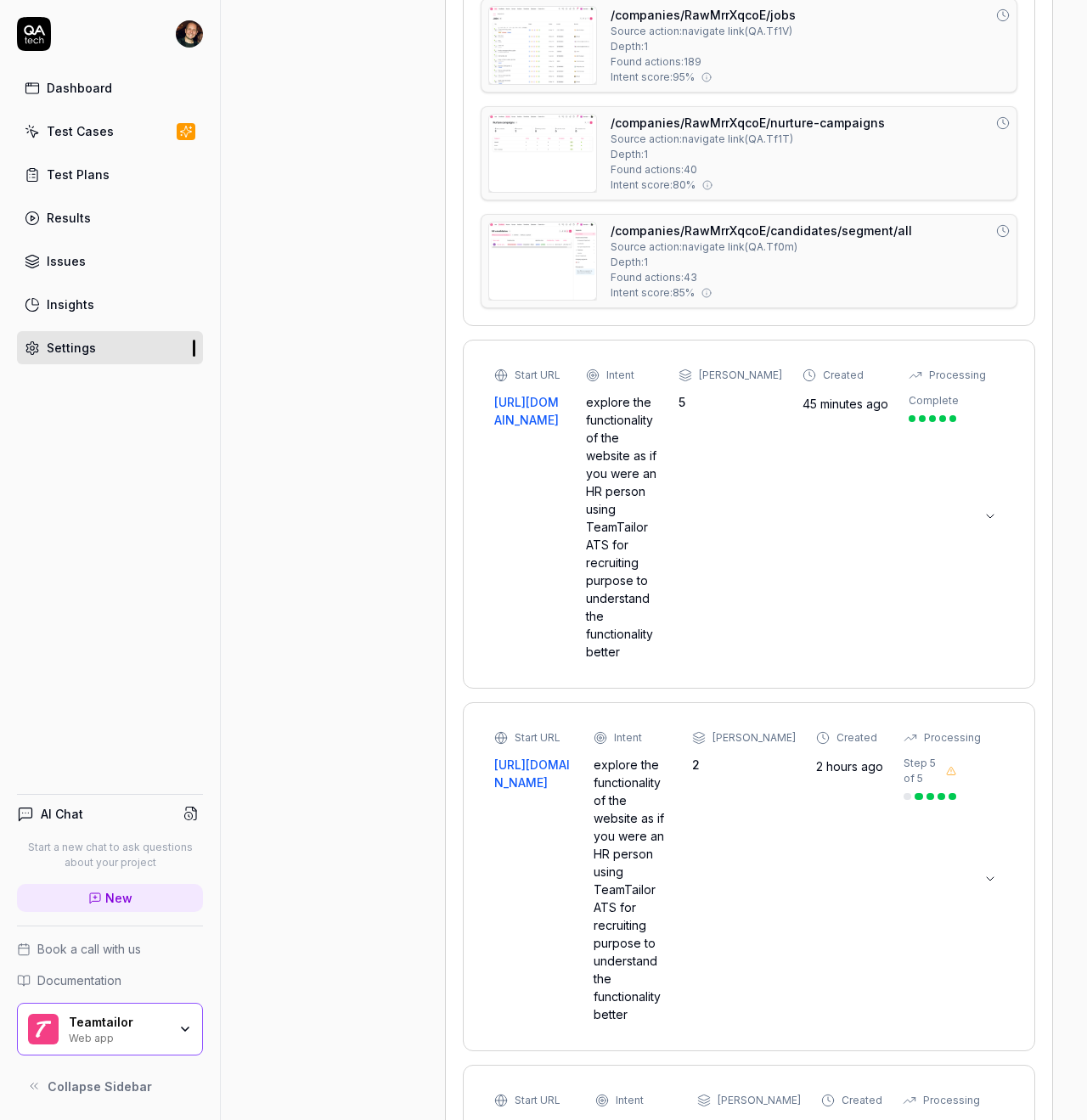
scroll to position [0, 1]
click at [807, 733] on div "Start URL [URL][DOMAIN_NAME] Intent explore the functionality of the website as…" at bounding box center [724, 876] width 461 height 293
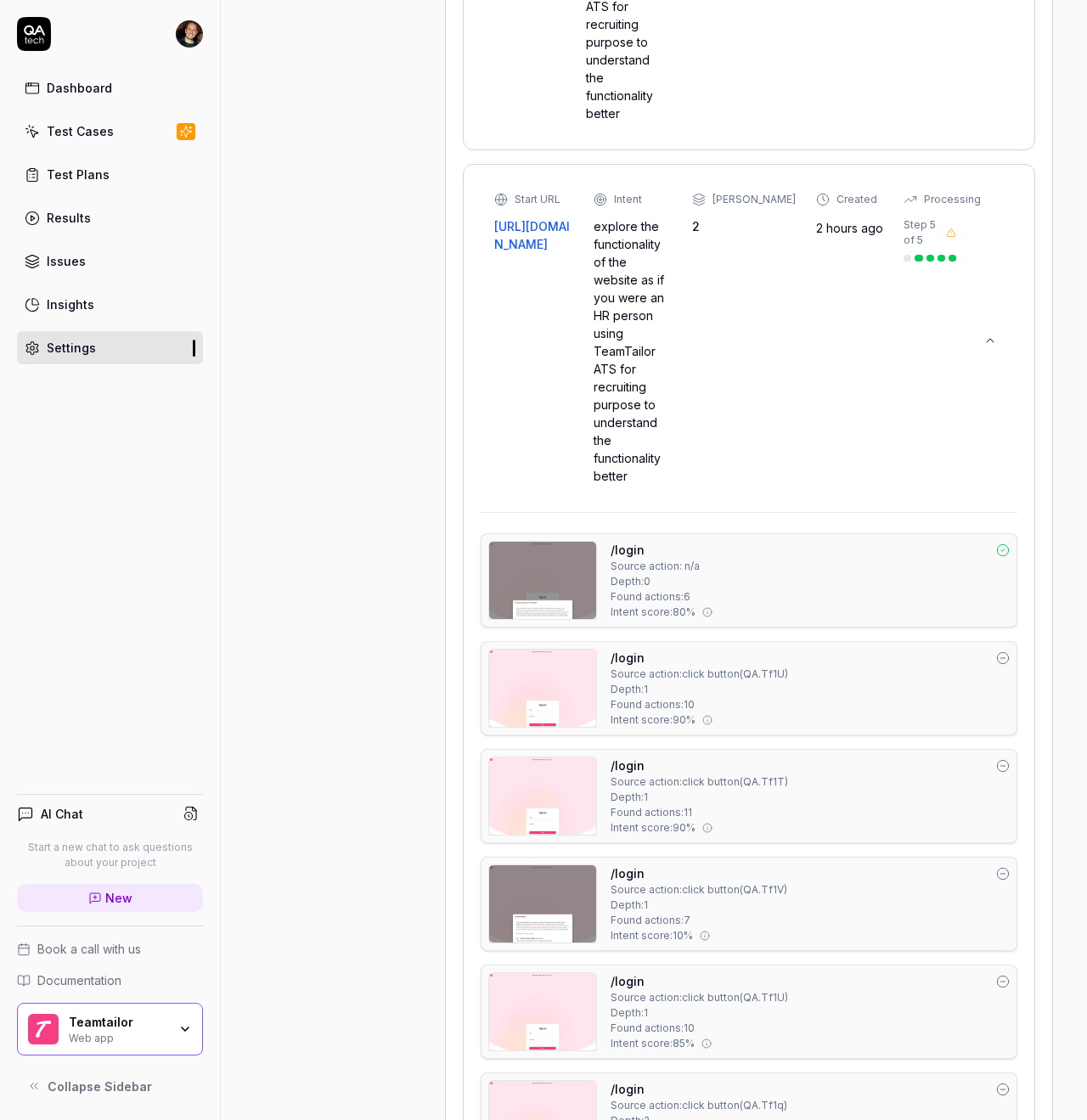
click at [754, 239] on div "Start URL [URL][DOMAIN_NAME] Intent explore the functionality of the website as…" at bounding box center [724, 338] width 461 height 293
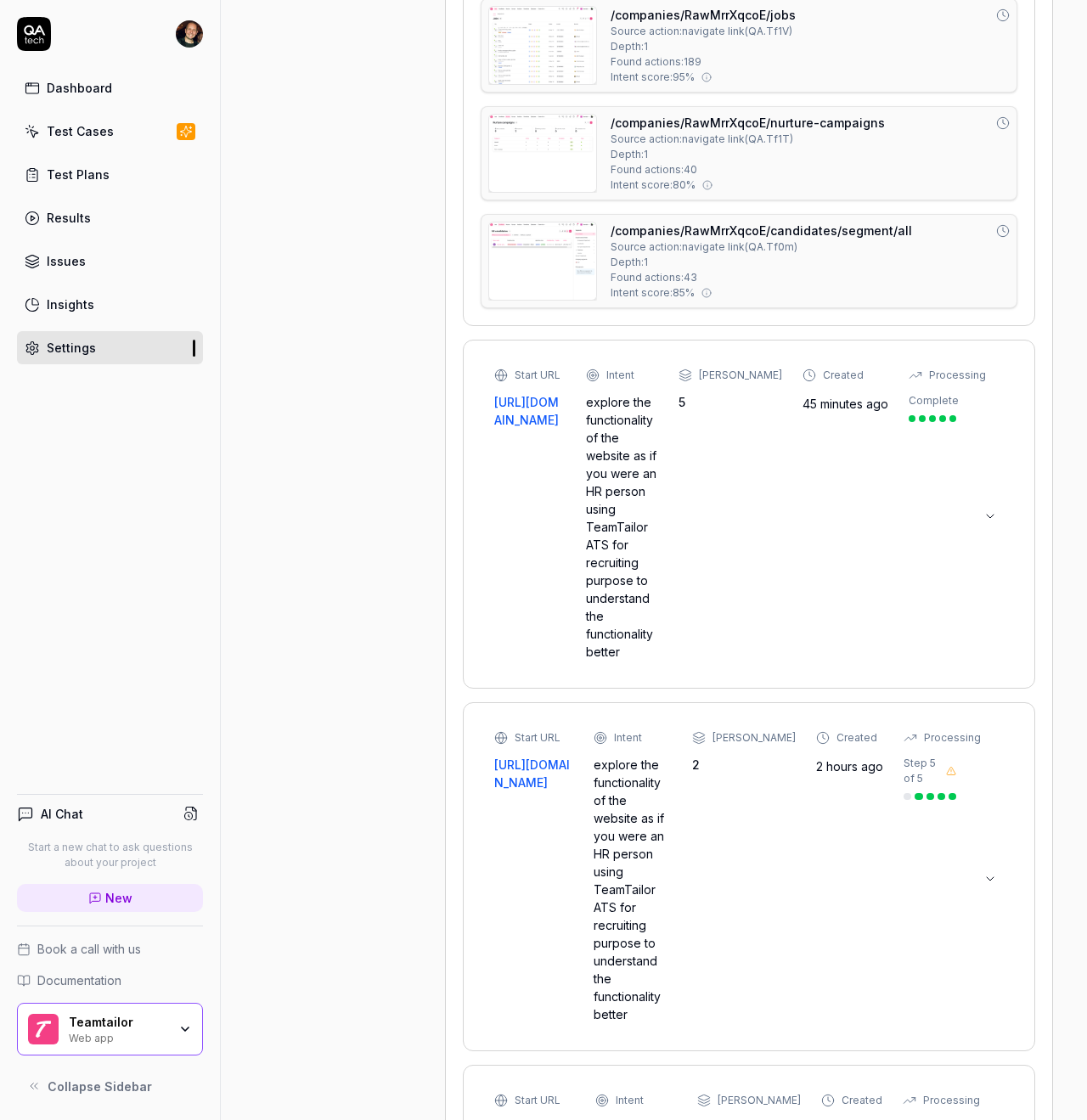
click at [799, 403] on div "Start URL [URL][DOMAIN_NAME] Intent explore the functionality of the website as…" at bounding box center [724, 514] width 461 height 293
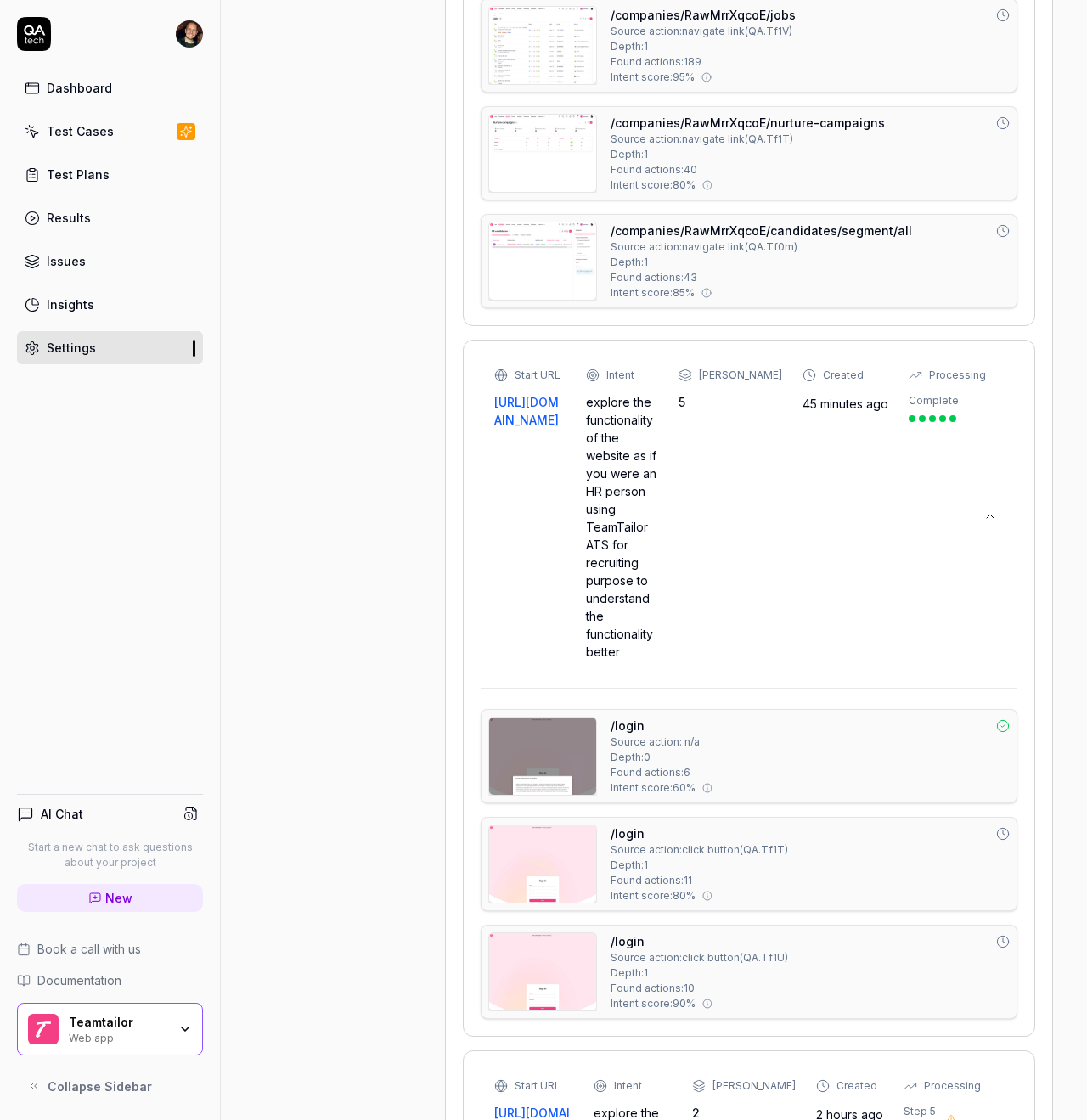
click at [796, 400] on div "Start URL [URL][DOMAIN_NAME] Intent explore the functionality of the website as…" at bounding box center [724, 514] width 461 height 293
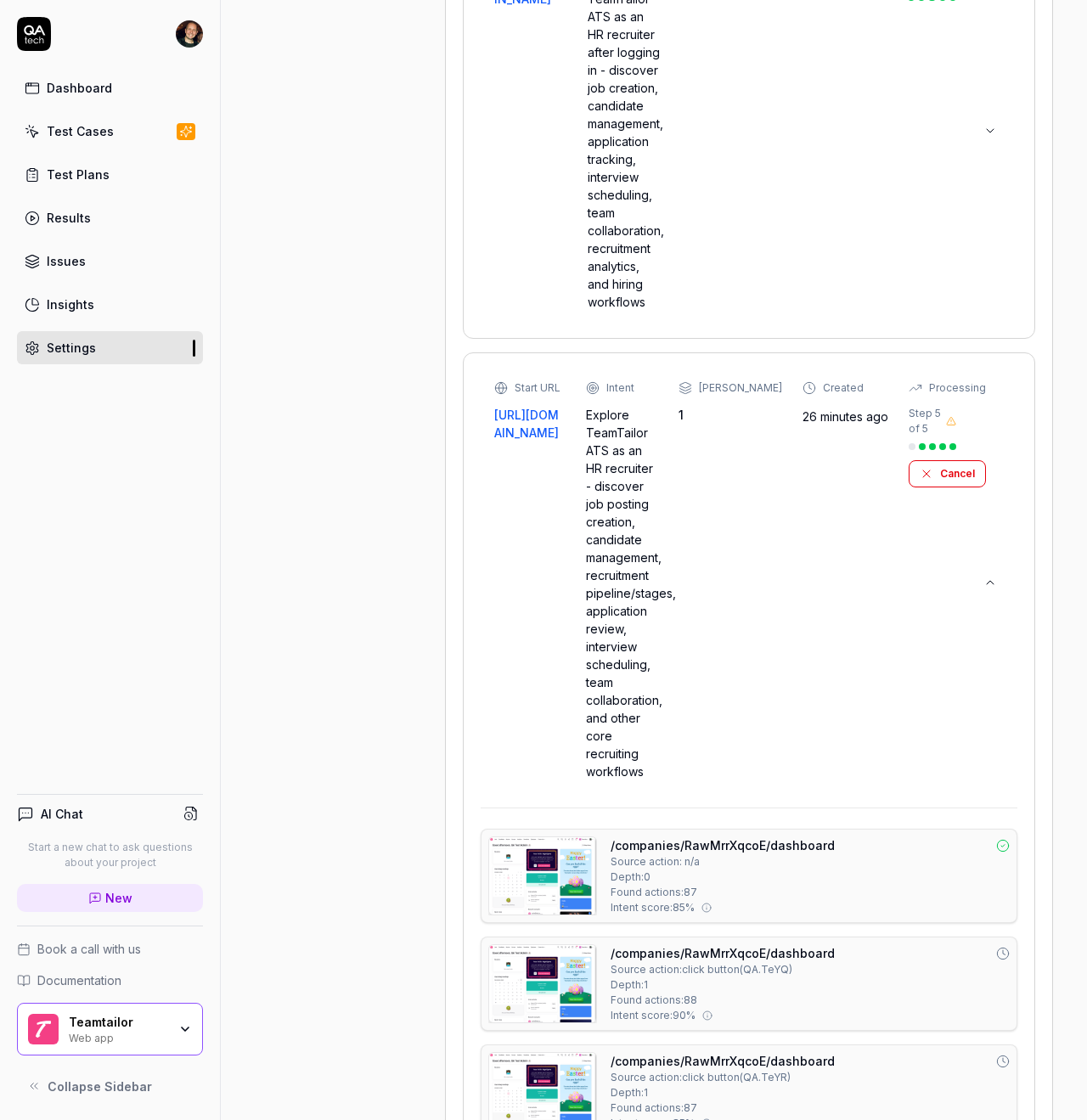
scroll to position [1289, 0]
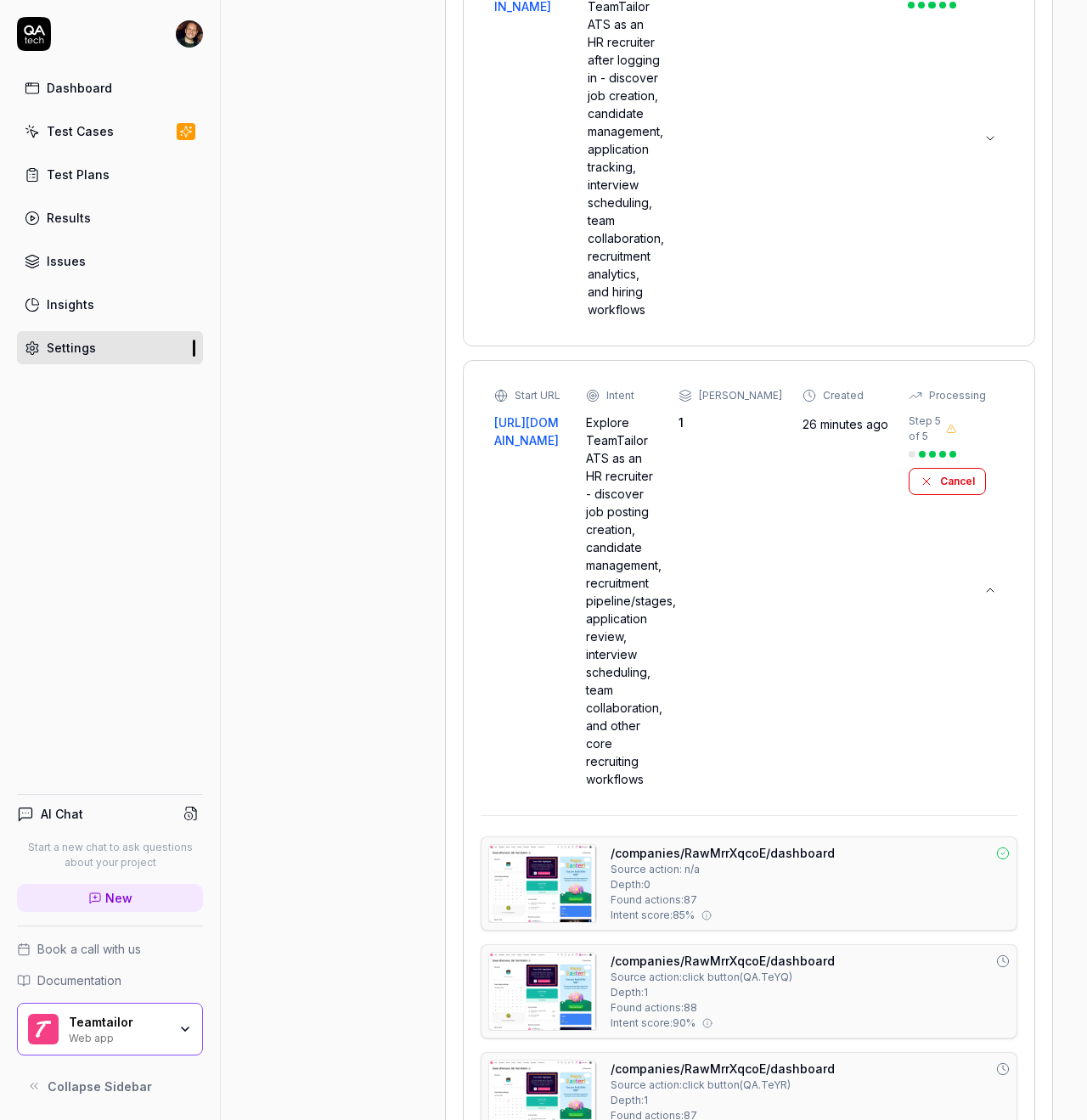
type textarea "*"
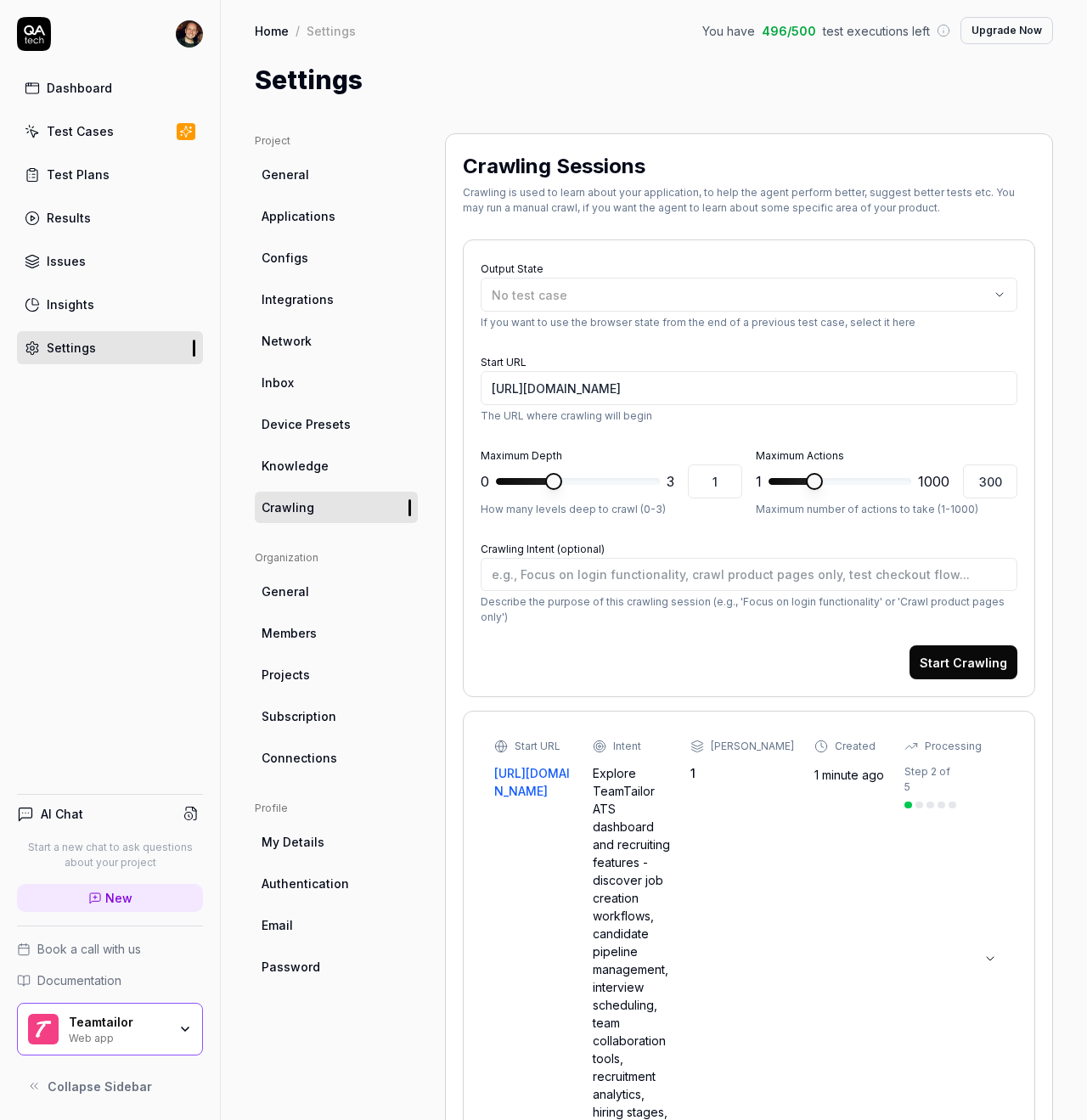
scroll to position [0, 0]
click at [79, 131] on div "Test Cases" at bounding box center [80, 131] width 67 height 18
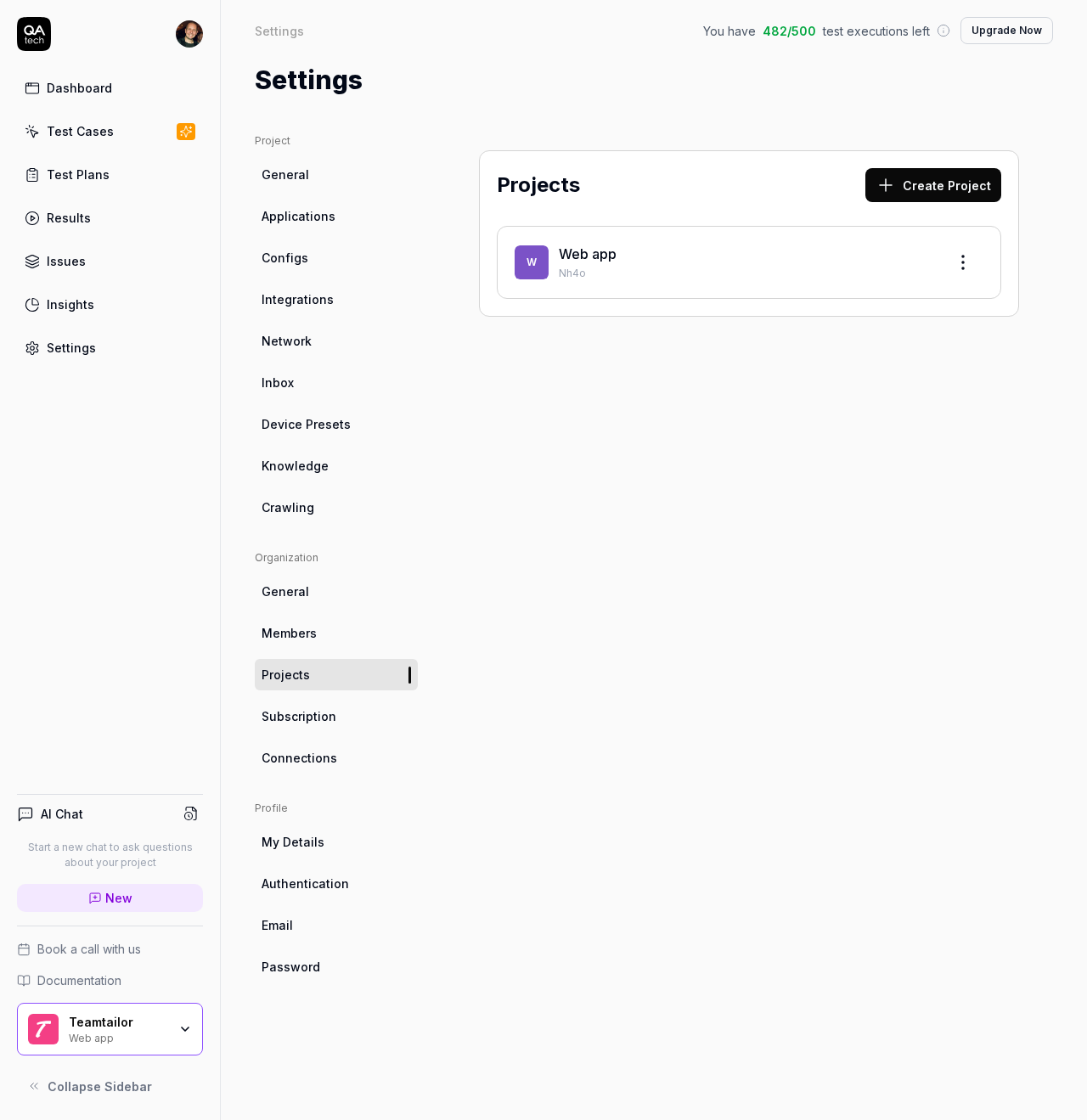
click at [93, 124] on div "Test Cases" at bounding box center [80, 131] width 67 height 18
